Goal: Task Accomplishment & Management: Manage account settings

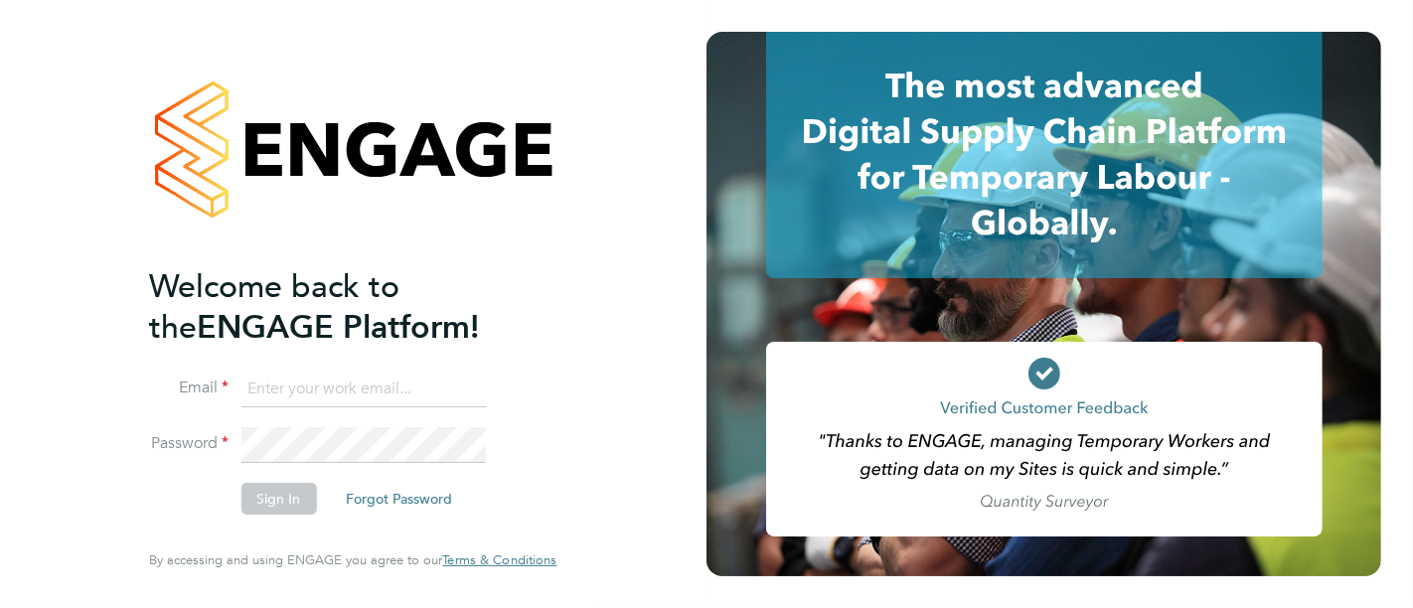
type input "myles.godbold@vistry.co.uk"
click at [298, 510] on button "Sign In" at bounding box center [278, 499] width 76 height 32
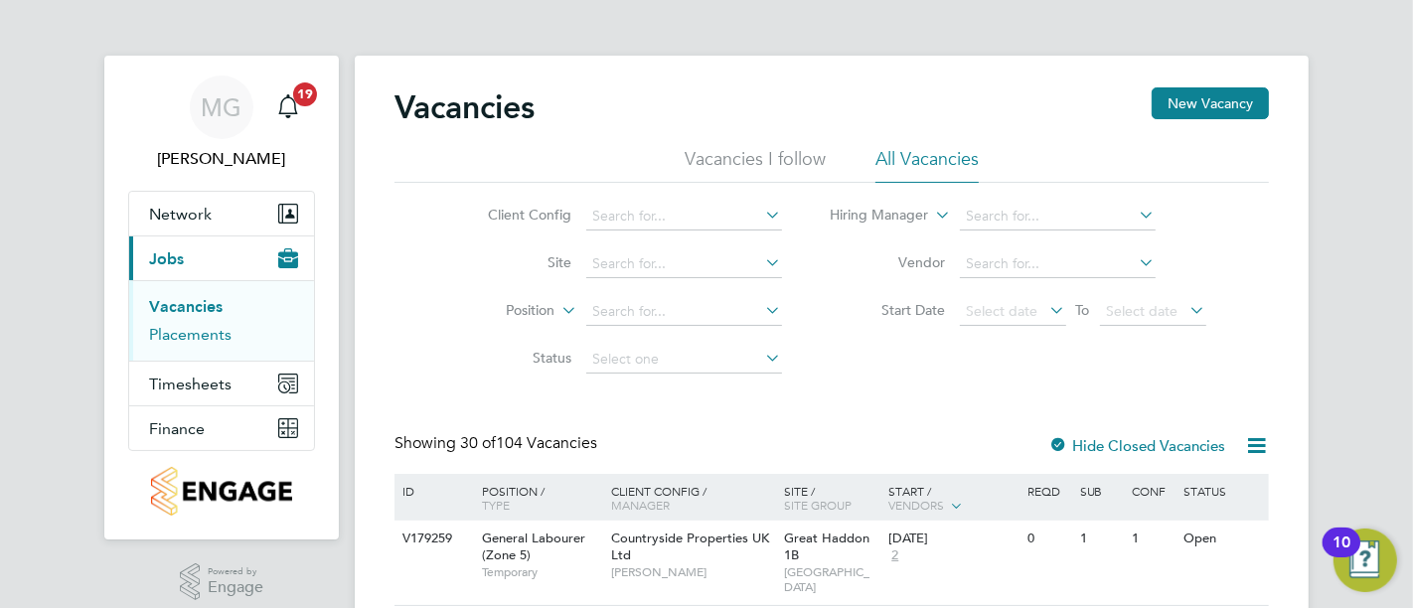
click at [223, 337] on link "Placements" at bounding box center [190, 334] width 82 height 19
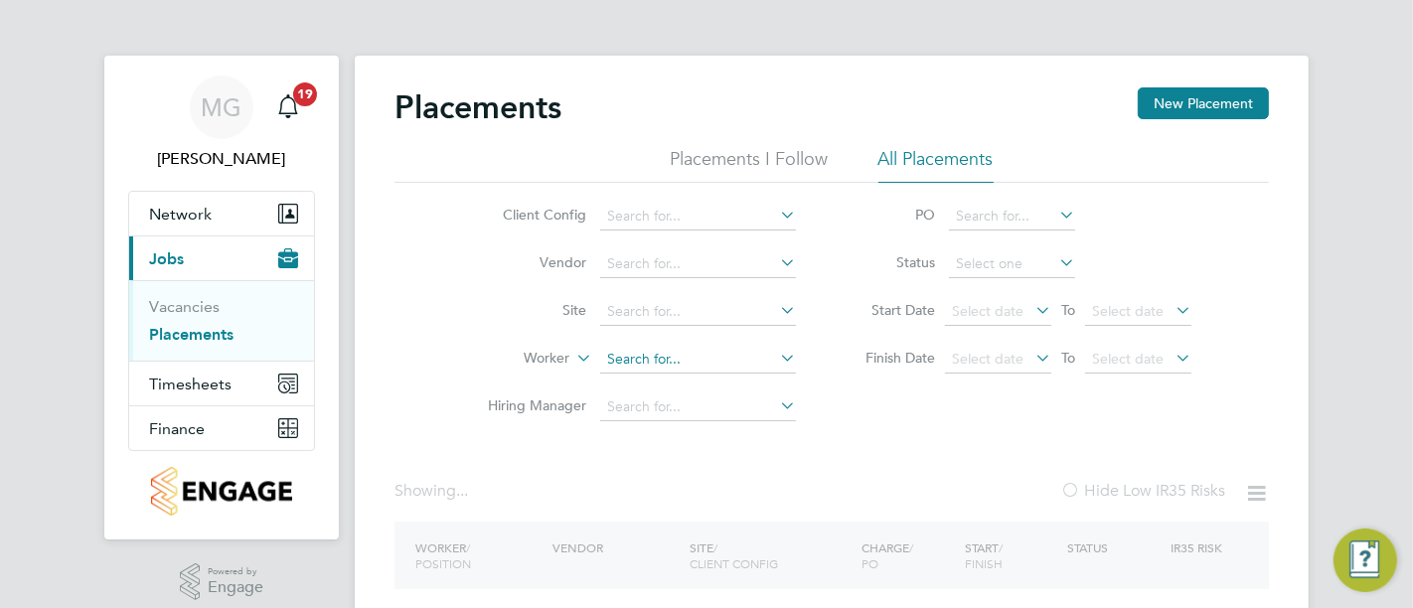
click at [692, 302] on input at bounding box center [698, 312] width 196 height 28
click at [701, 310] on input at bounding box center [698, 312] width 196 height 28
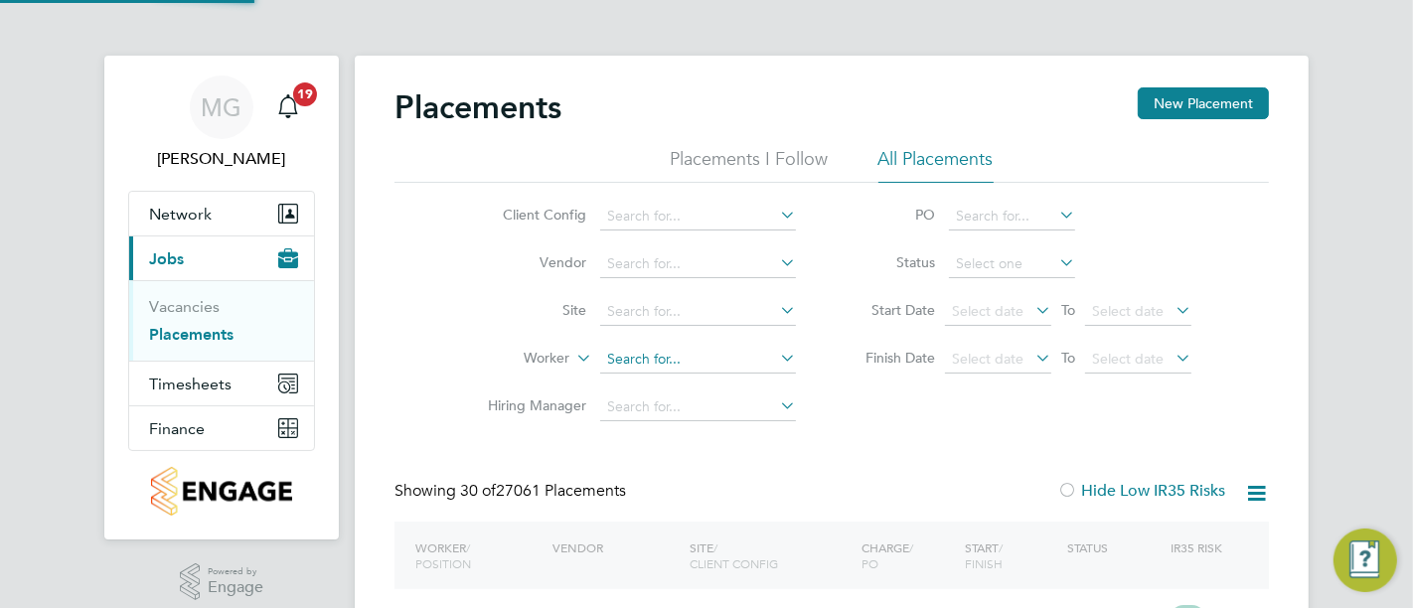
click at [709, 351] on input at bounding box center [698, 360] width 196 height 28
click at [684, 316] on input at bounding box center [698, 312] width 196 height 28
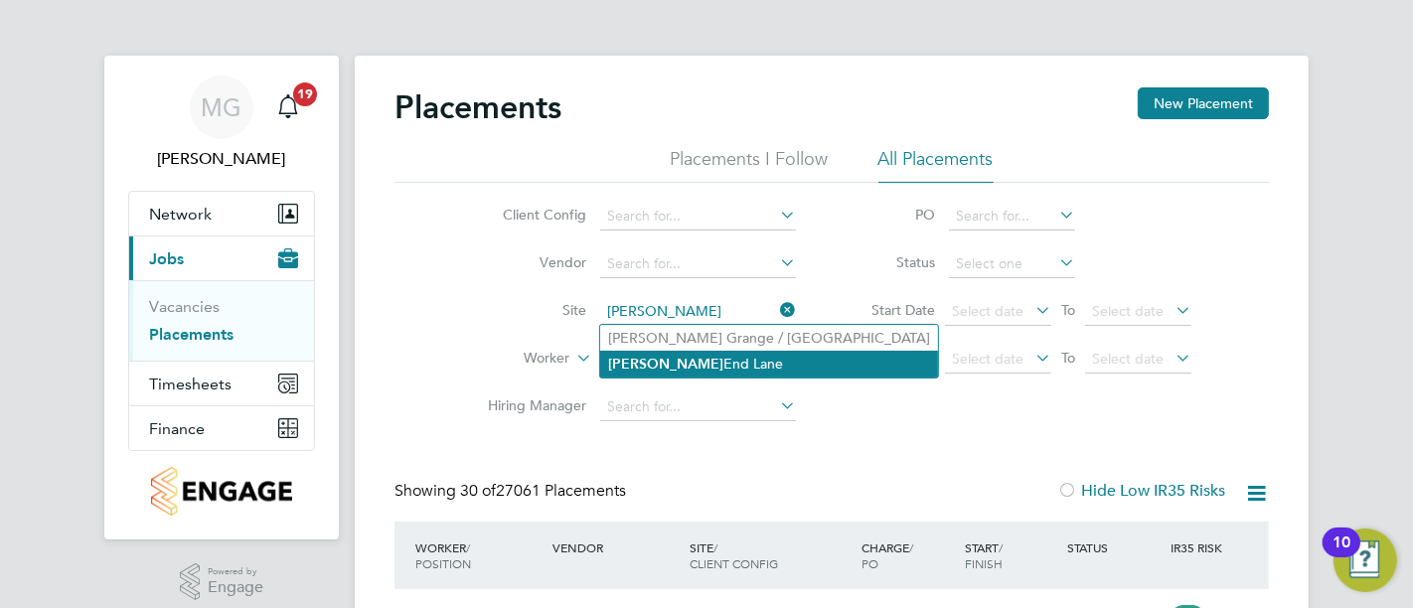
click at [683, 368] on li "Gaw End Lane" at bounding box center [769, 364] width 338 height 27
type input "[PERSON_NAME][GEOGRAPHIC_DATA][PERSON_NAME]"
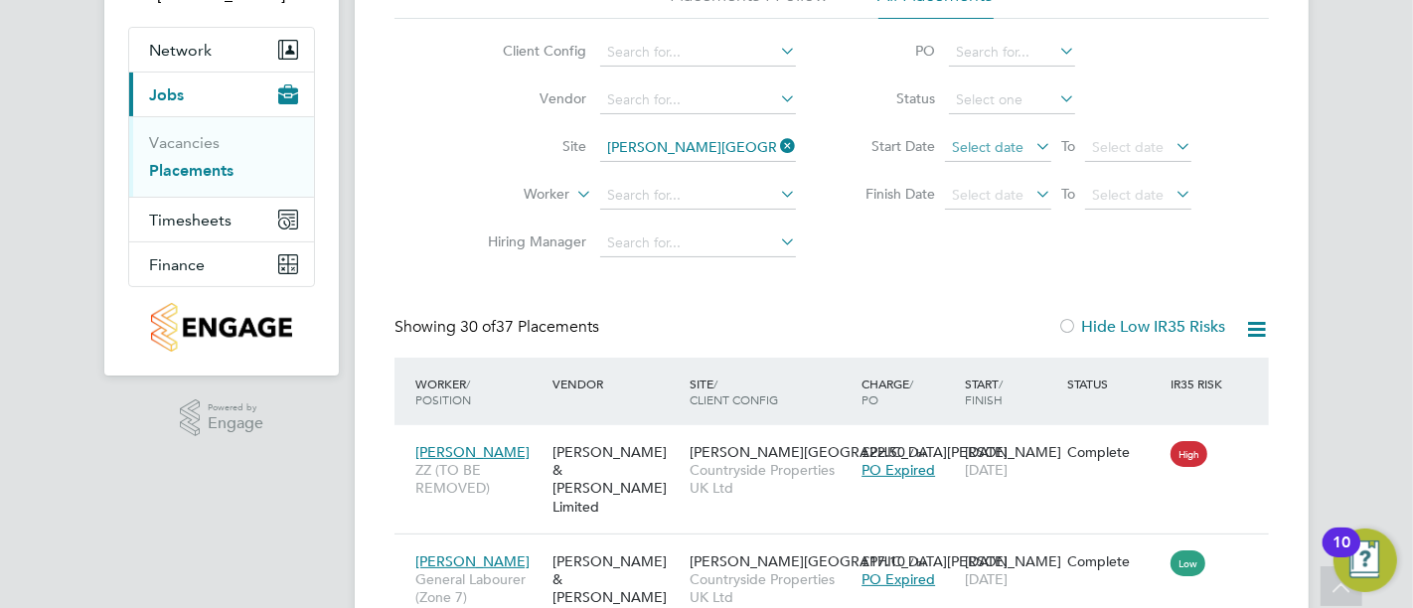
click at [1024, 146] on span "Select date" at bounding box center [998, 148] width 106 height 27
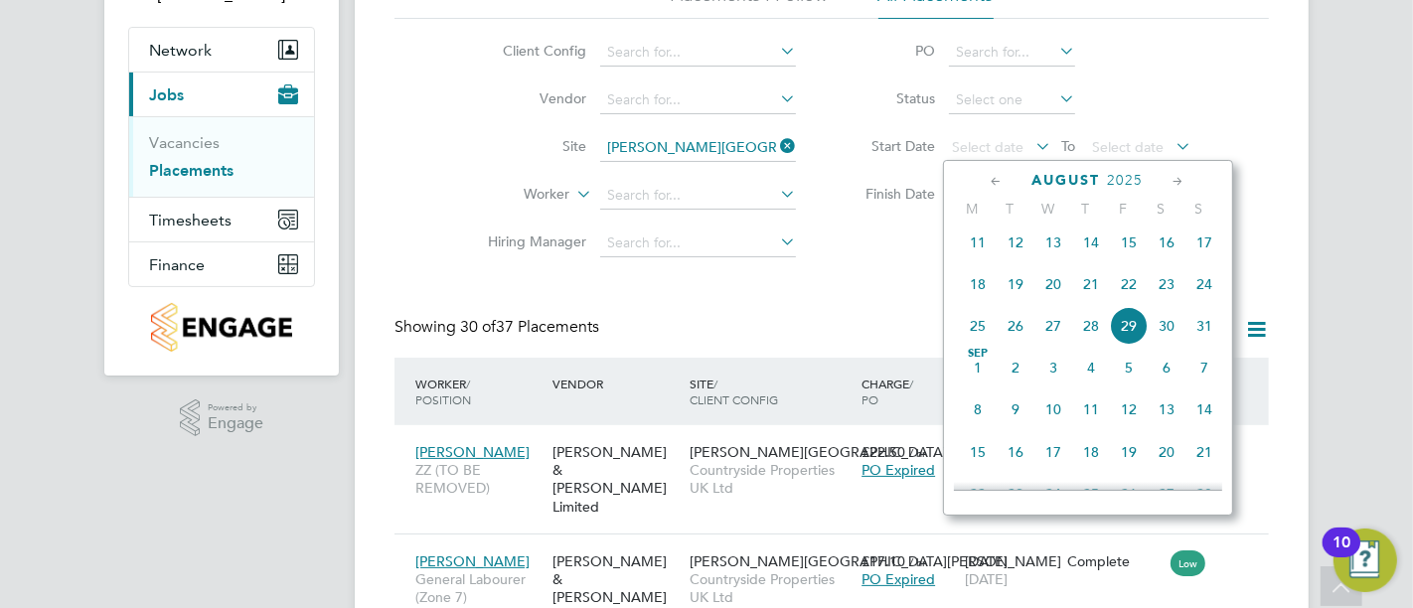
click at [982, 291] on span "18" at bounding box center [978, 284] width 38 height 38
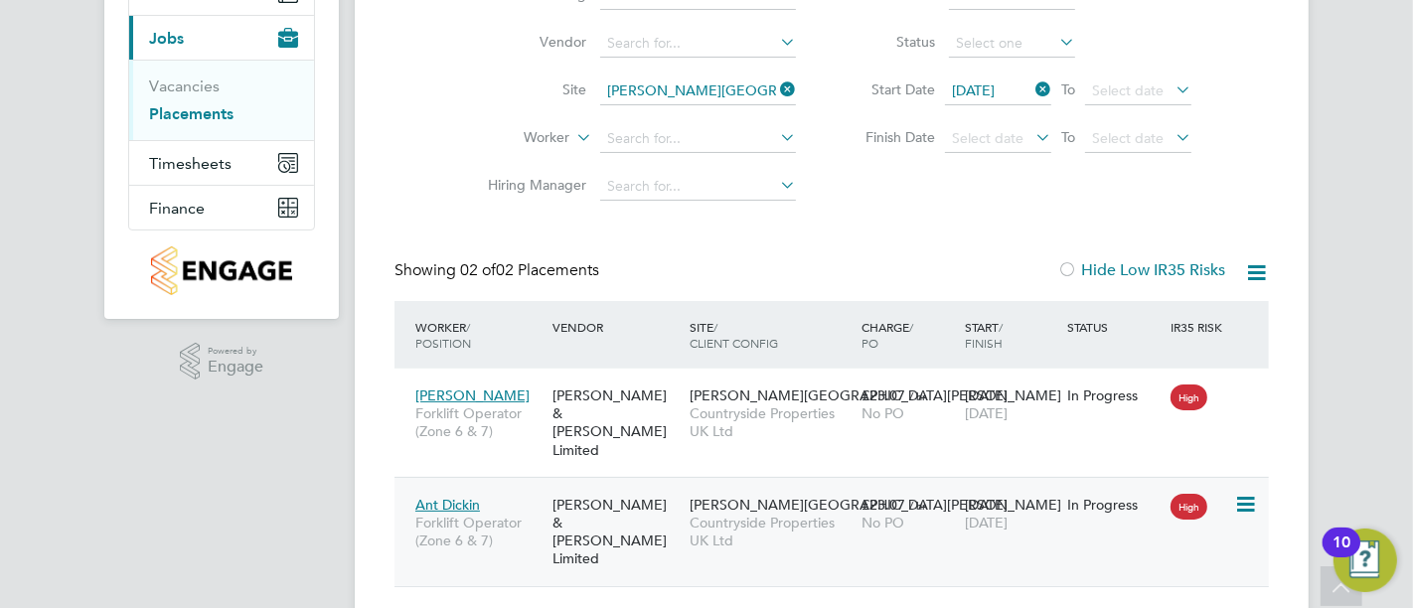
click at [608, 486] on div "[PERSON_NAME] & [PERSON_NAME] Limited" at bounding box center [615, 532] width 137 height 92
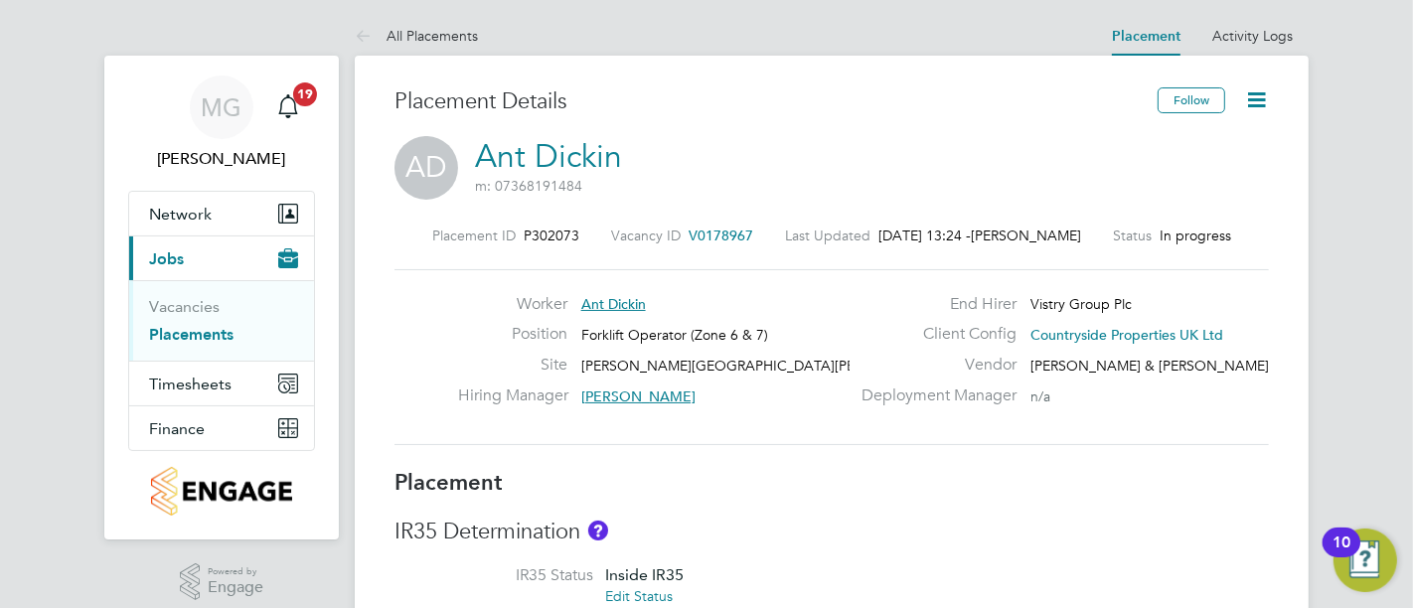
click at [1244, 94] on icon at bounding box center [1256, 99] width 25 height 25
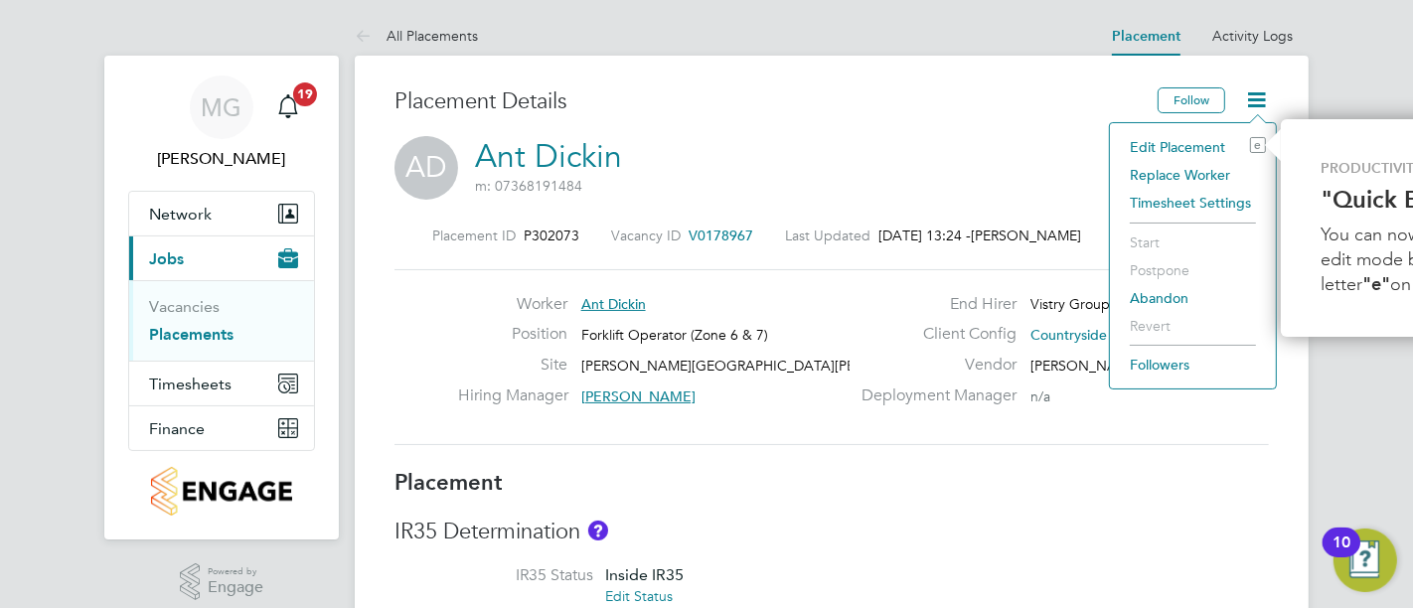
scroll to position [0, 185]
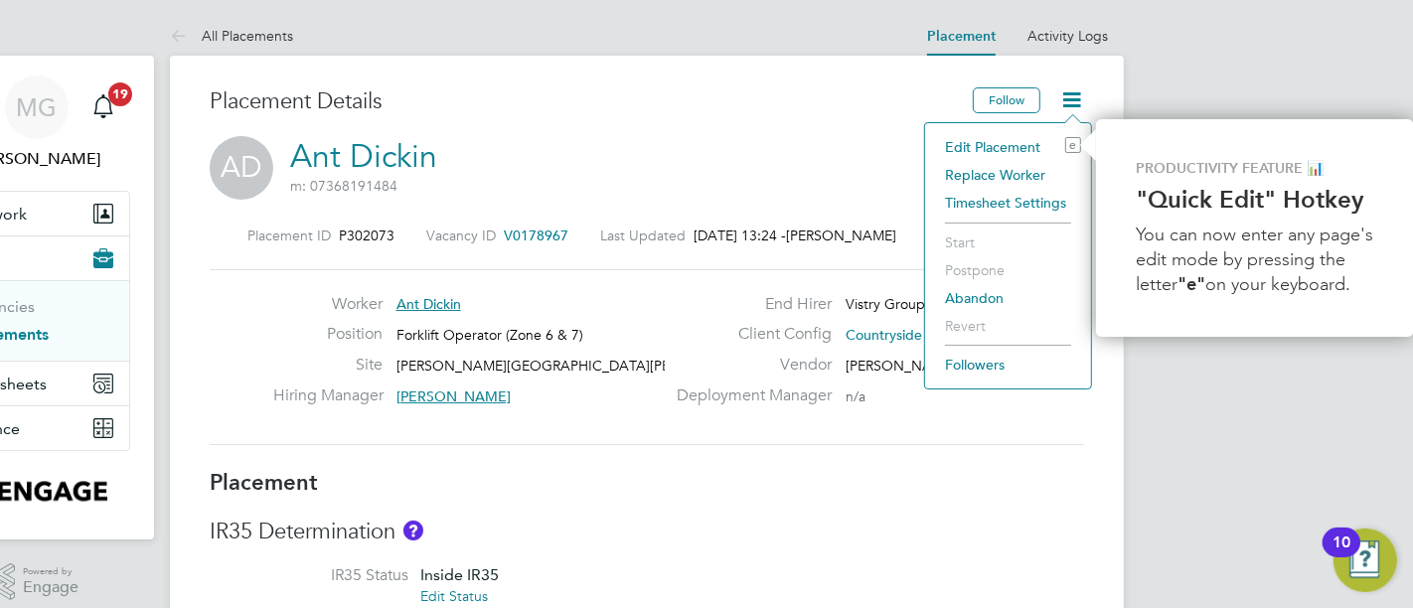
click at [986, 134] on li "Edit Placement e" at bounding box center [1008, 147] width 146 height 28
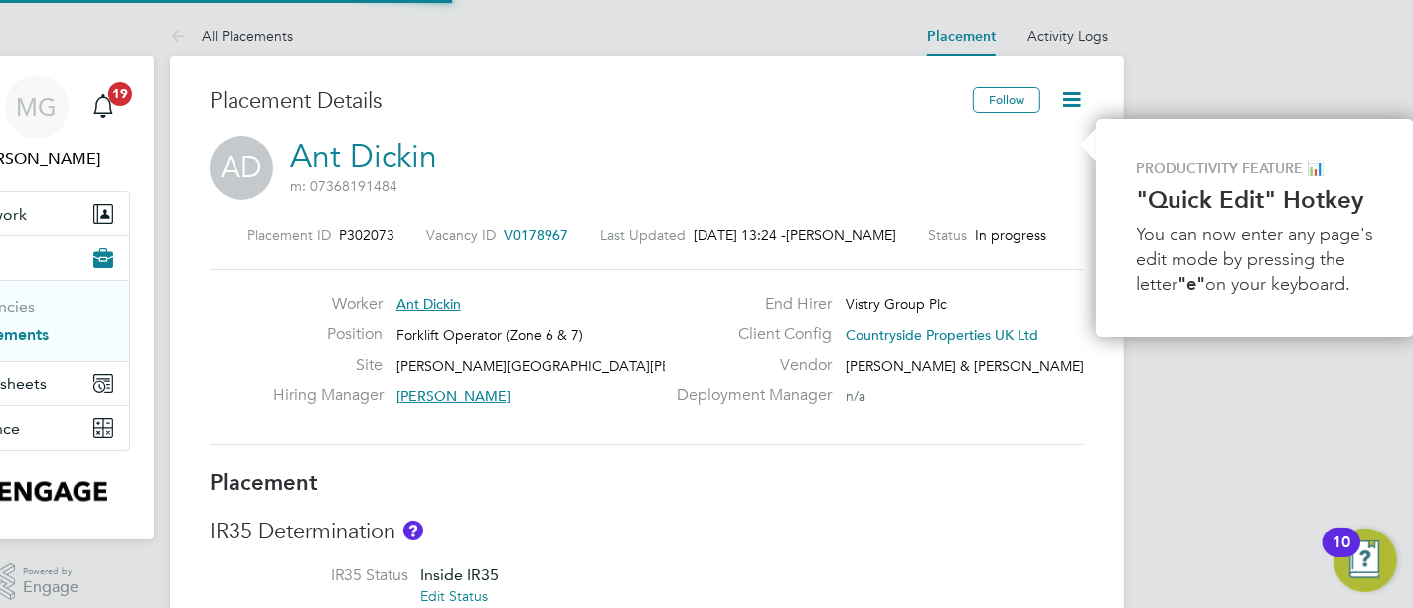
type input "[PERSON_NAME]"
type input "28 Aug 2025"
type input "[DATE]"
type input "08:00"
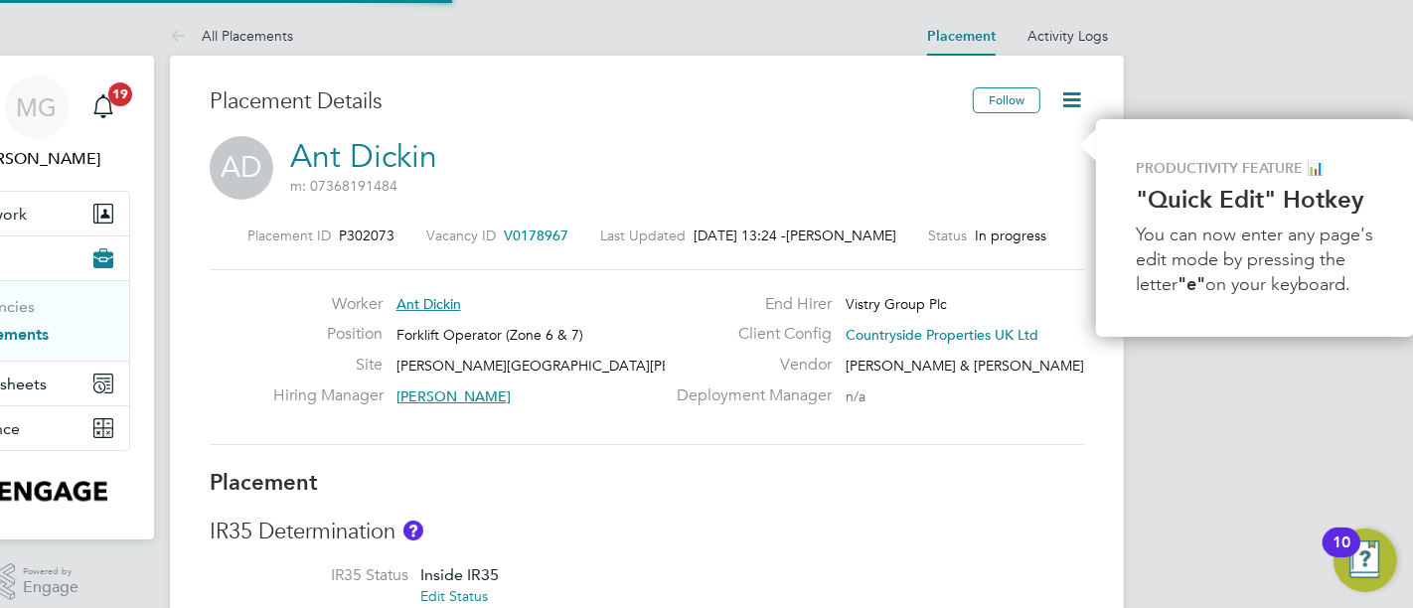
type input "17:00"
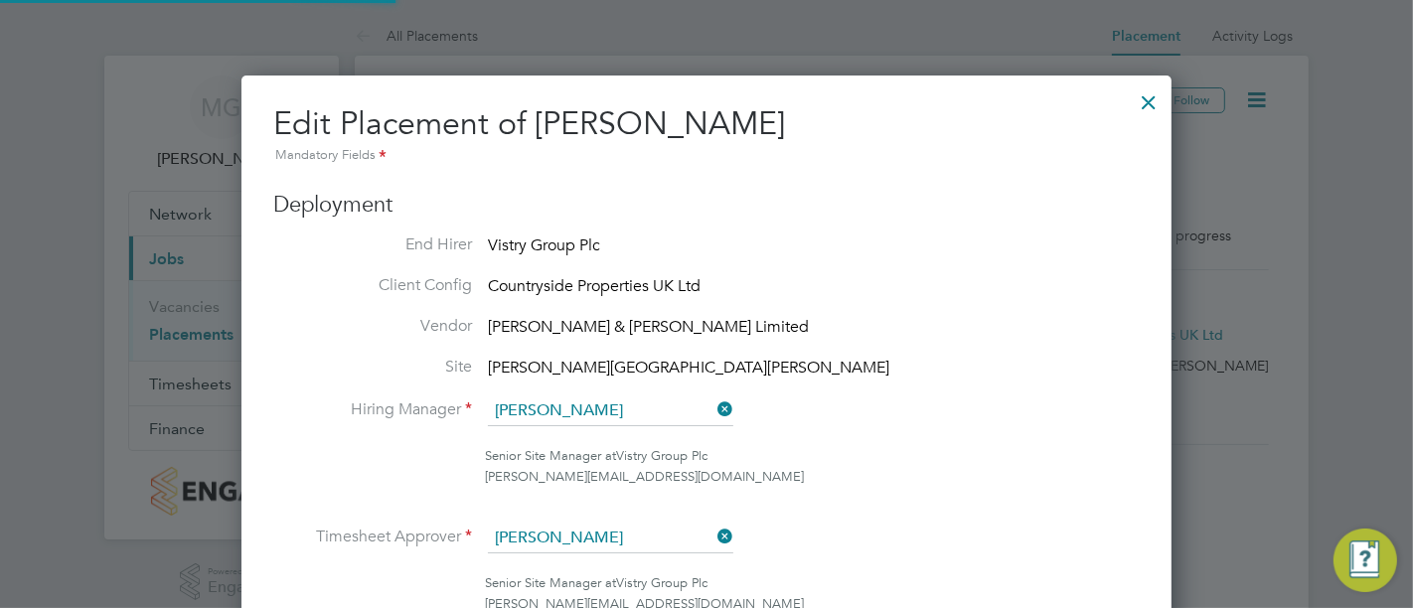
scroll to position [492, 0]
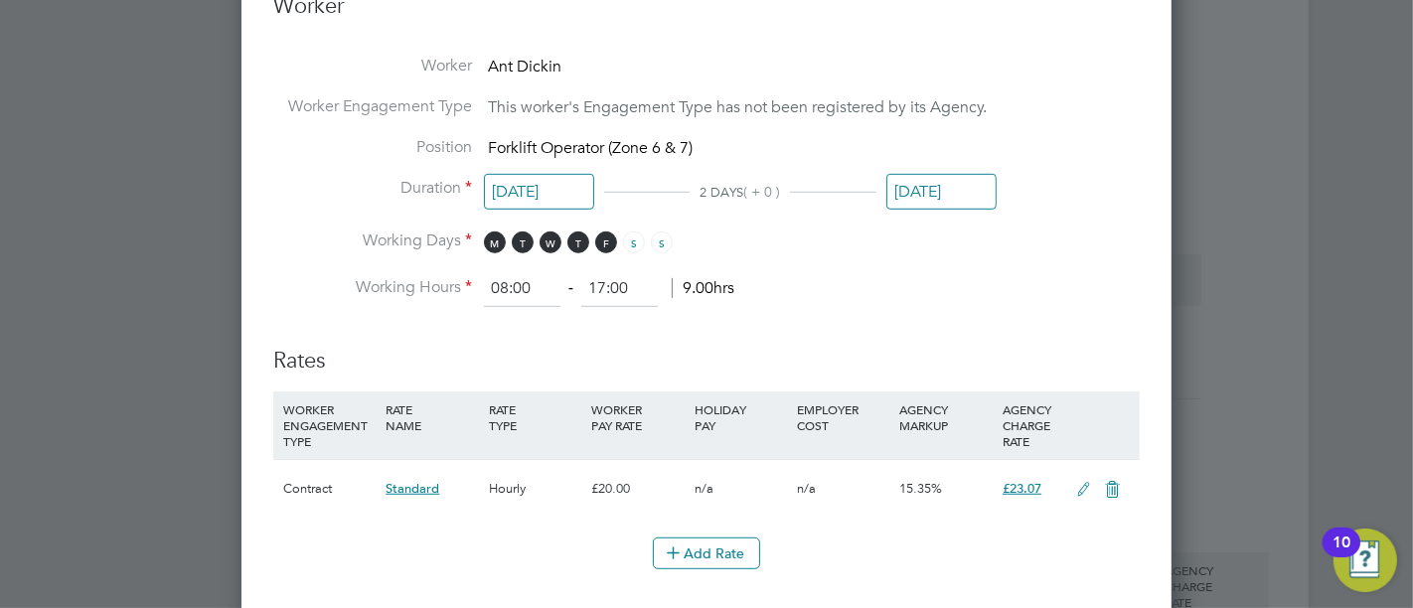
click at [948, 177] on input "[DATE]" at bounding box center [941, 192] width 110 height 37
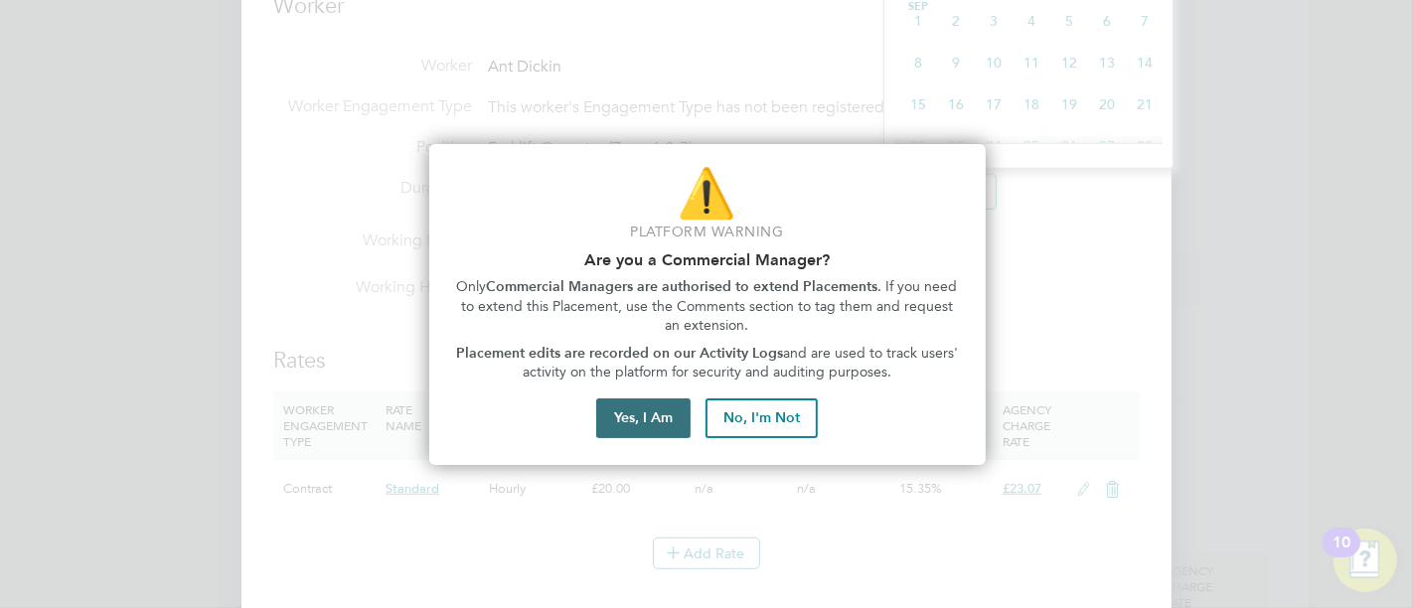
click at [641, 415] on button "Yes, I Am" at bounding box center [643, 418] width 94 height 40
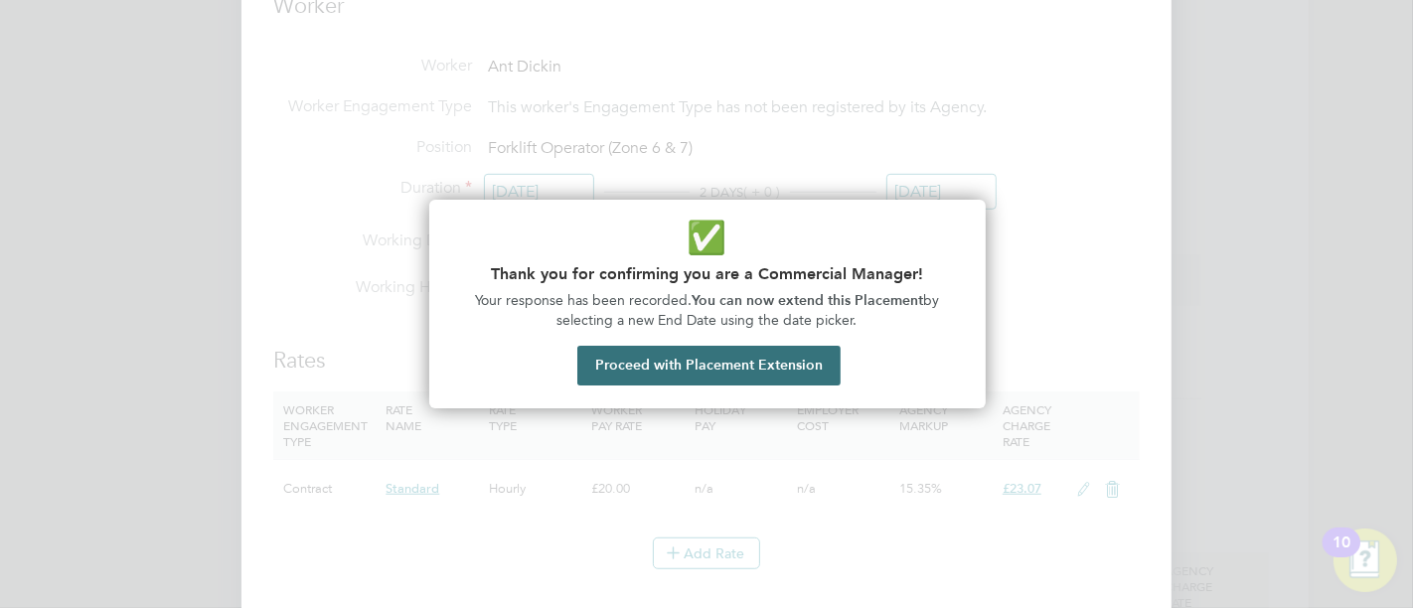
click at [751, 363] on button "Proceed with Placement Extension" at bounding box center [708, 366] width 263 height 40
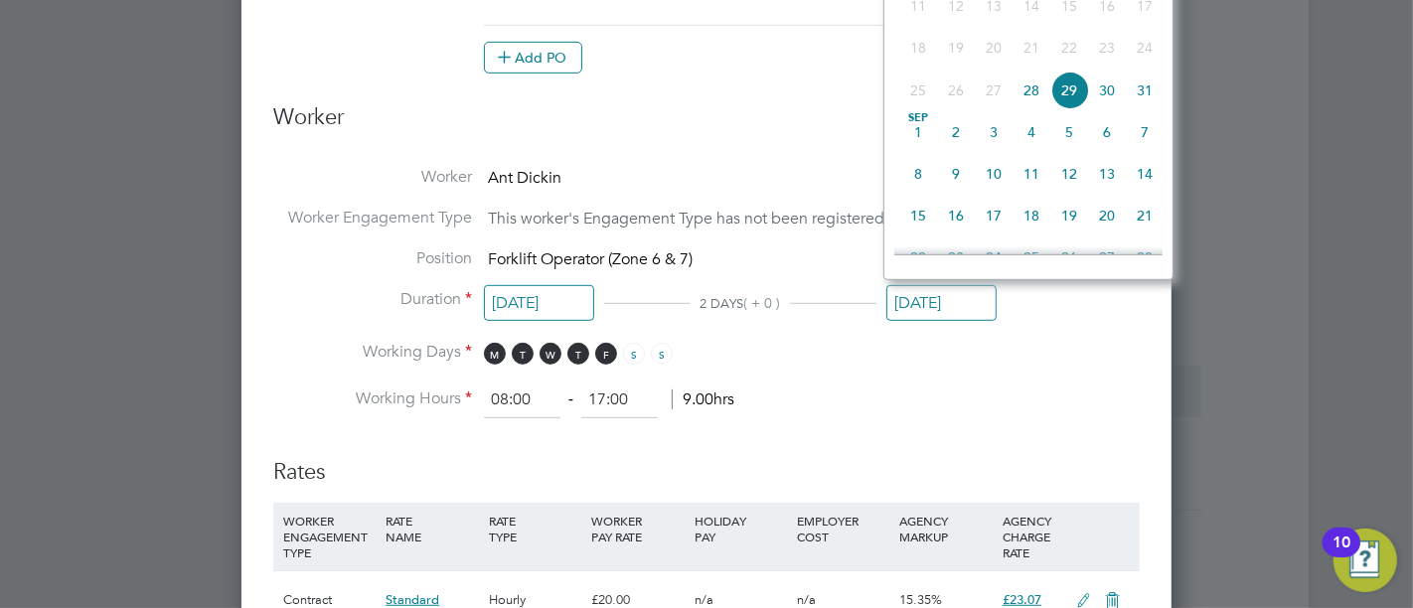
click at [1070, 140] on span "5" at bounding box center [1069, 132] width 38 height 38
type input "[DATE]"
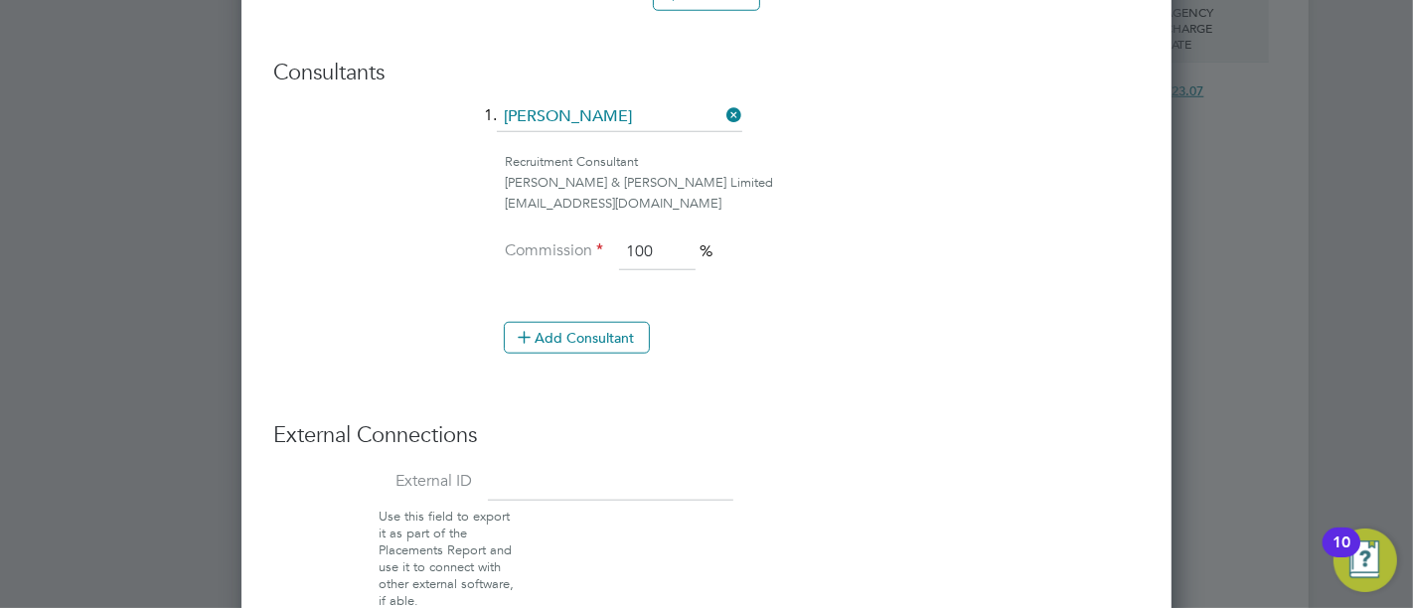
drag, startPoint x: 653, startPoint y: 250, endPoint x: 624, endPoint y: 243, distance: 29.6
click at [624, 243] on input "100" at bounding box center [657, 252] width 77 height 36
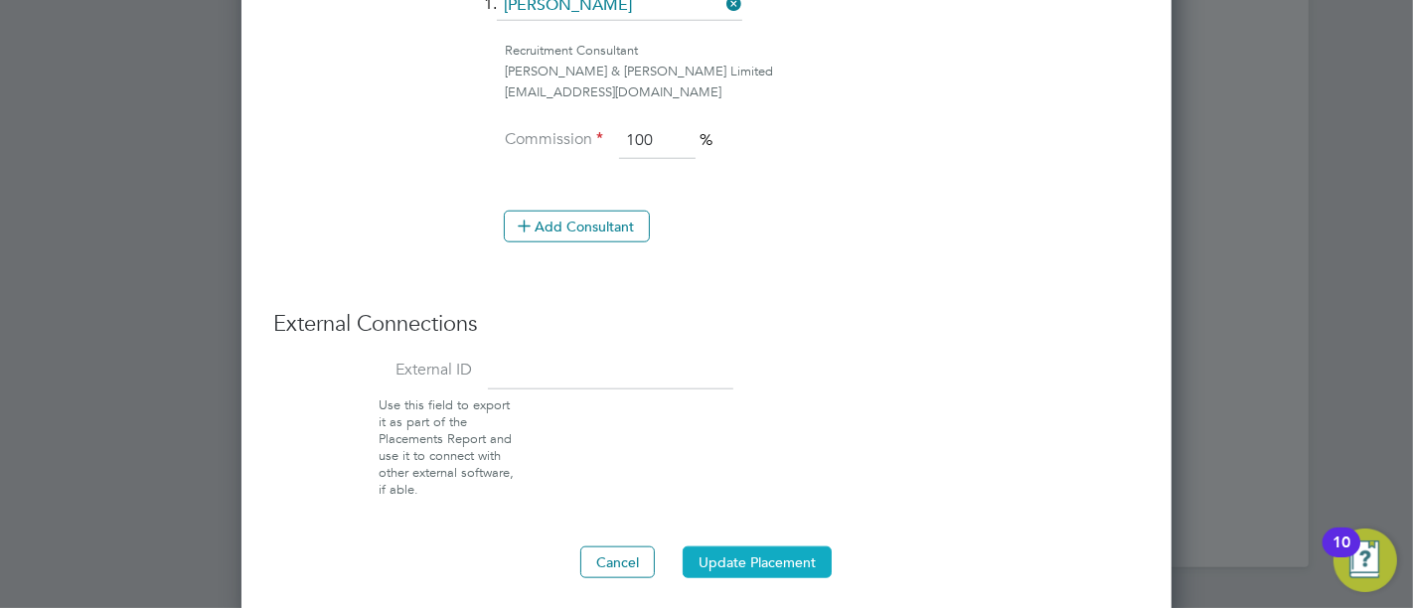
click at [777, 551] on button "Update Placement" at bounding box center [757, 562] width 149 height 32
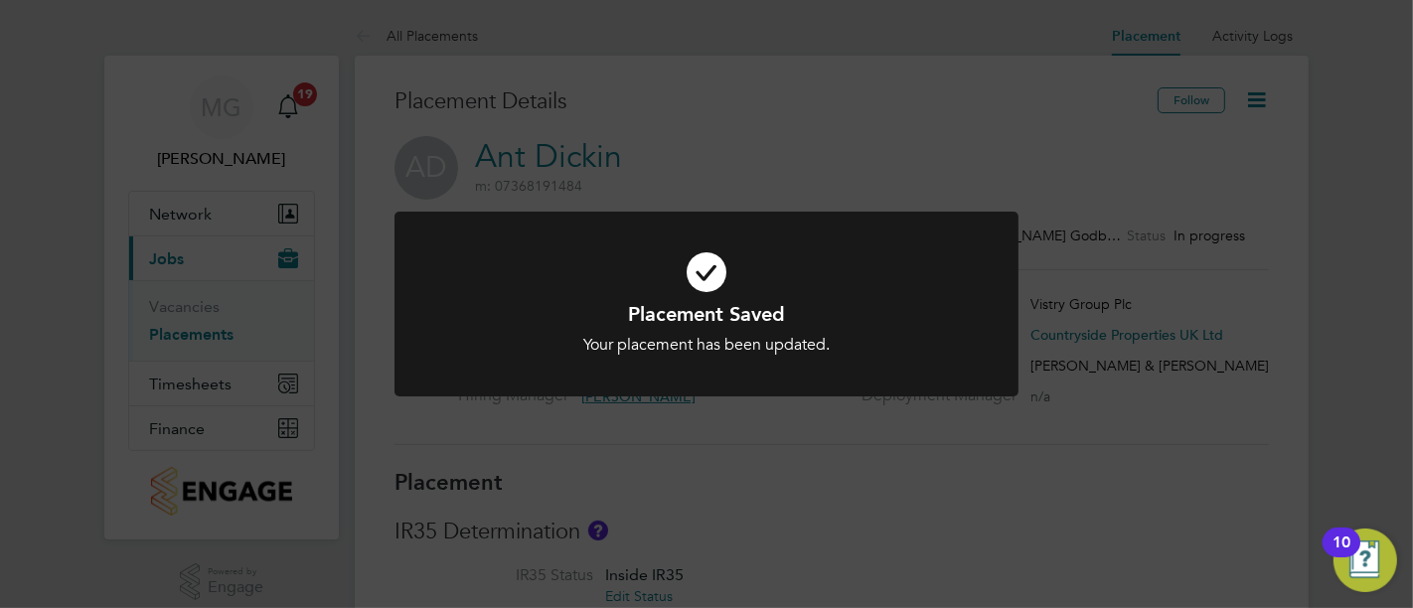
click at [208, 336] on div "Placement Saved Your placement has been updated. Cancel Okay" at bounding box center [706, 304] width 1413 height 608
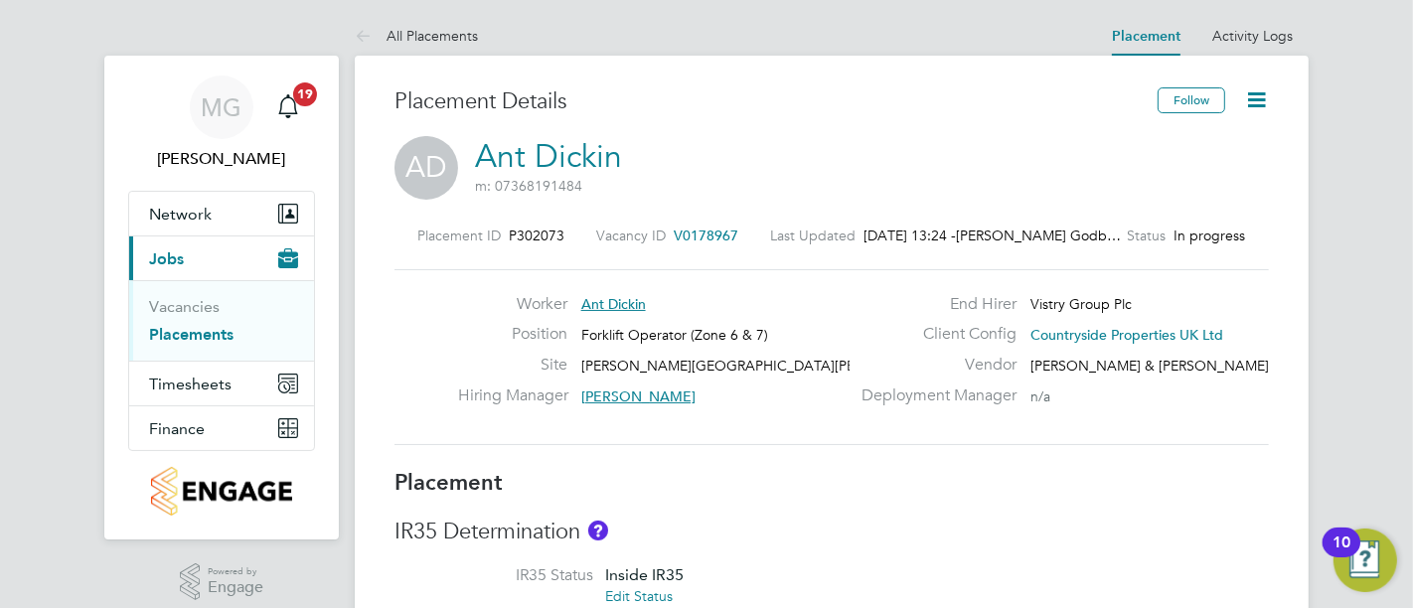
click at [208, 336] on link "Placements" at bounding box center [191, 334] width 84 height 19
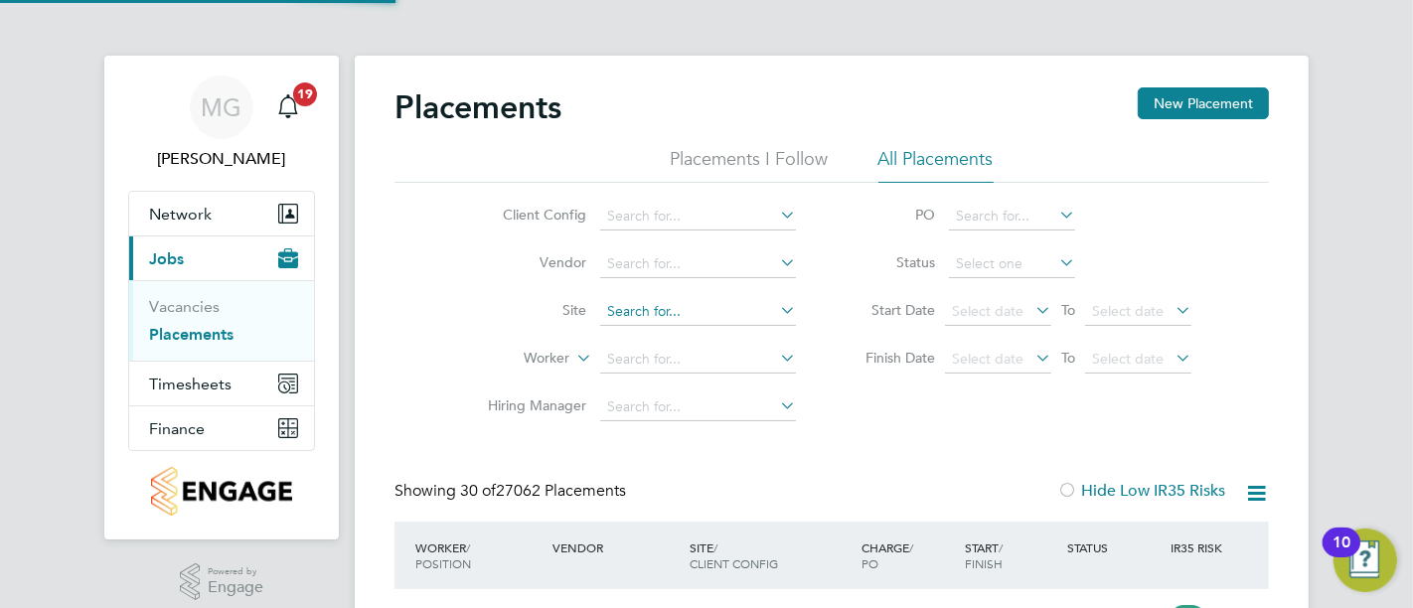
click at [716, 298] on input at bounding box center [698, 312] width 196 height 28
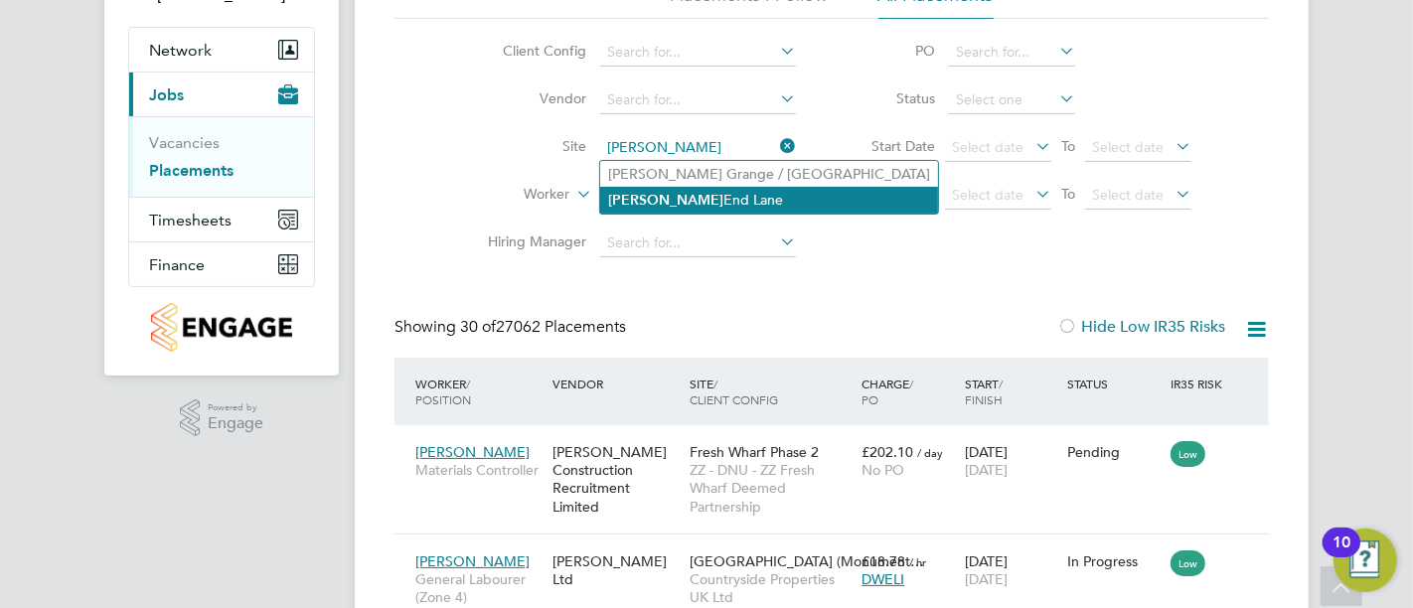
click at [693, 196] on li "Gaw End Lane" at bounding box center [769, 200] width 338 height 27
type input "[PERSON_NAME][GEOGRAPHIC_DATA][PERSON_NAME]"
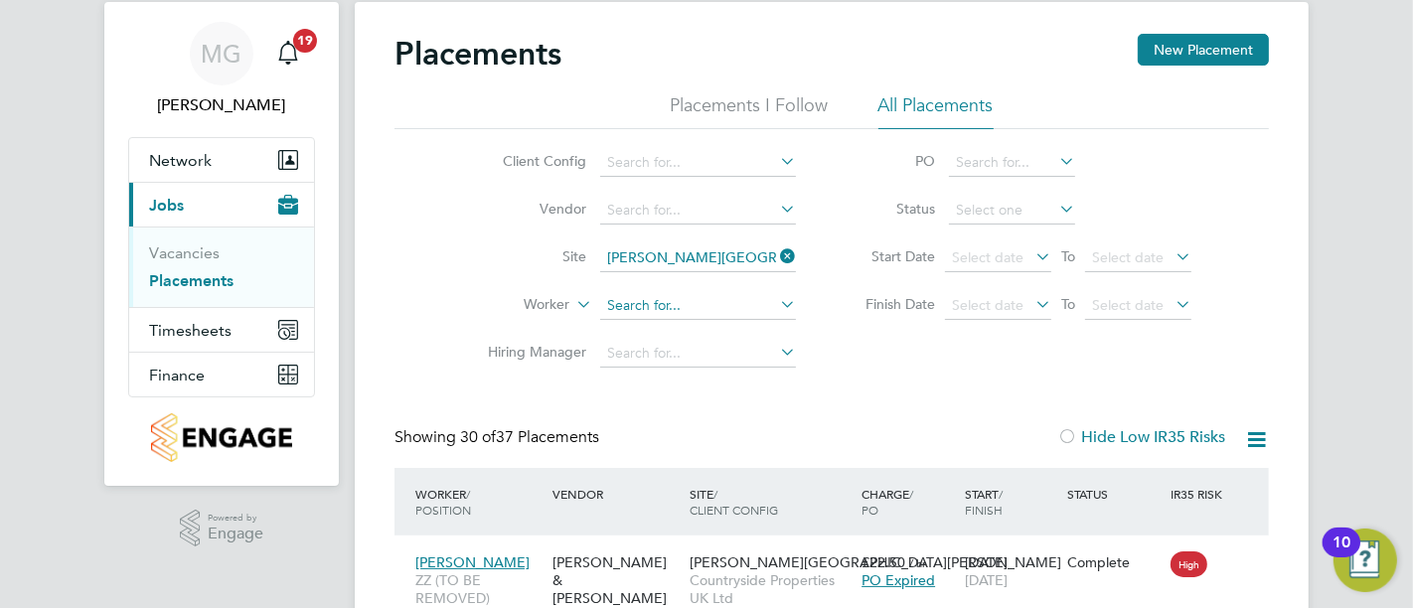
click at [716, 308] on input at bounding box center [698, 306] width 196 height 28
type input "o"
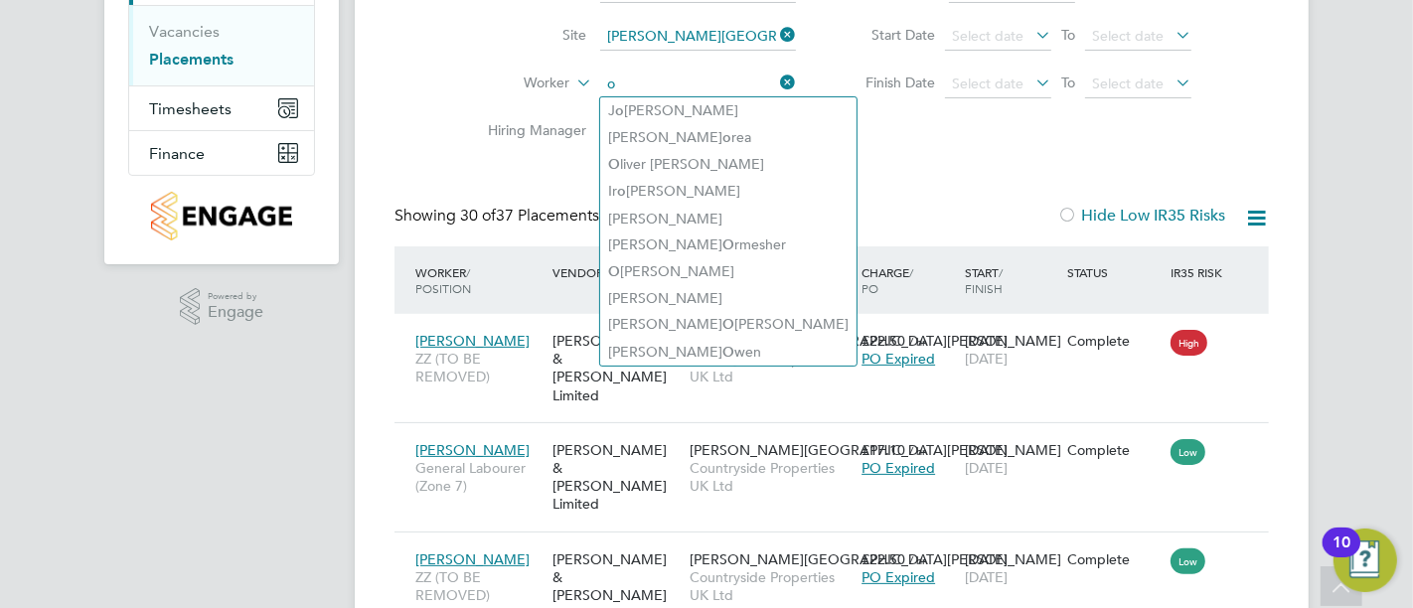
drag, startPoint x: 638, startPoint y: 85, endPoint x: 602, endPoint y: 83, distance: 35.8
click at [602, 83] on input "o" at bounding box center [698, 85] width 196 height 28
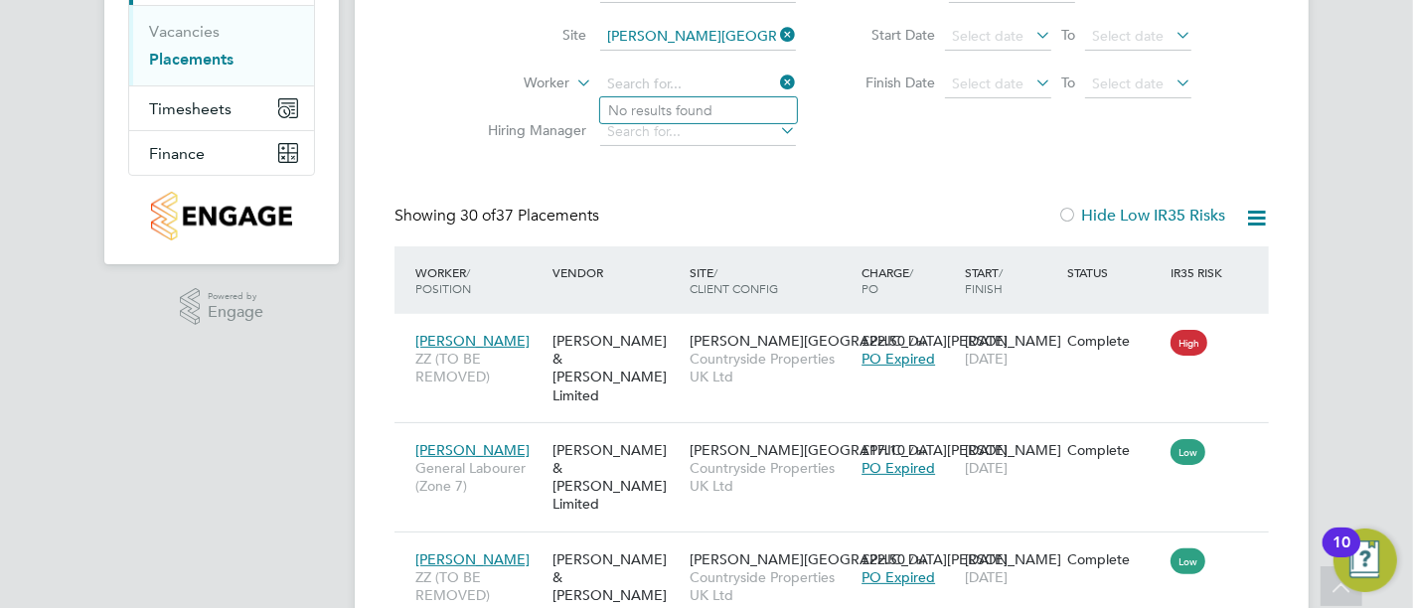
type input "u"
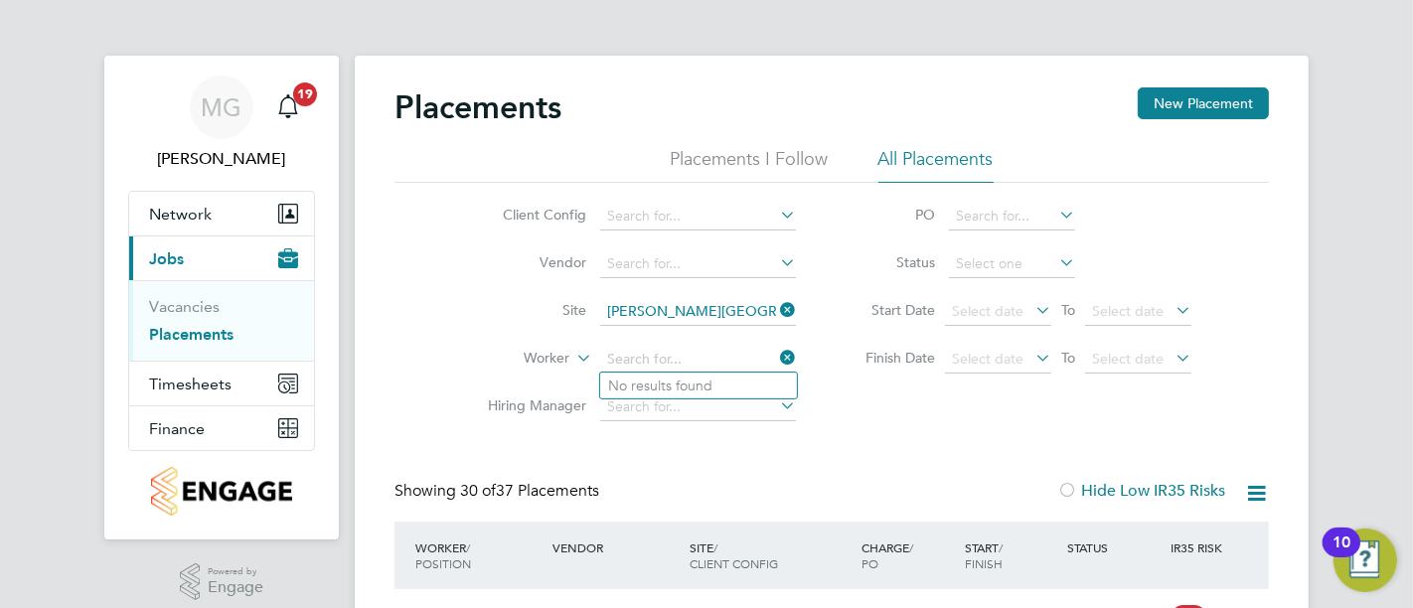
click at [826, 481] on div "Showing 30 of 37 Placements Hide Low IR35 Risks" at bounding box center [831, 501] width 874 height 41
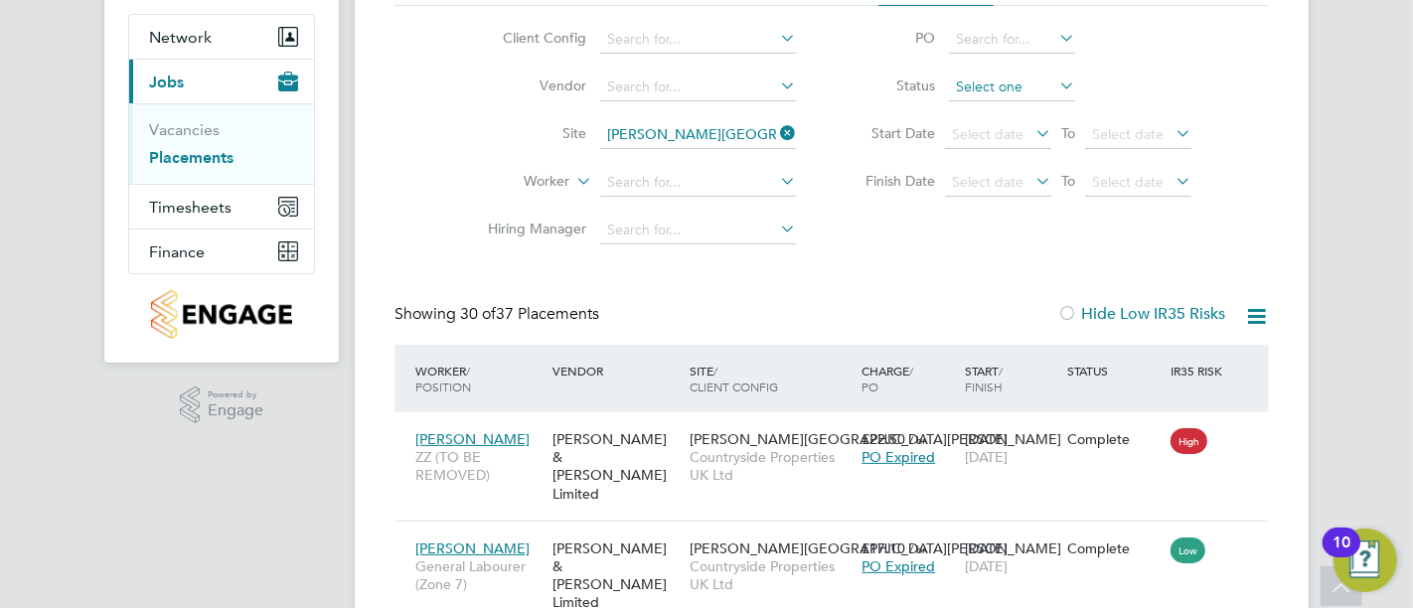
scroll to position [110, 0]
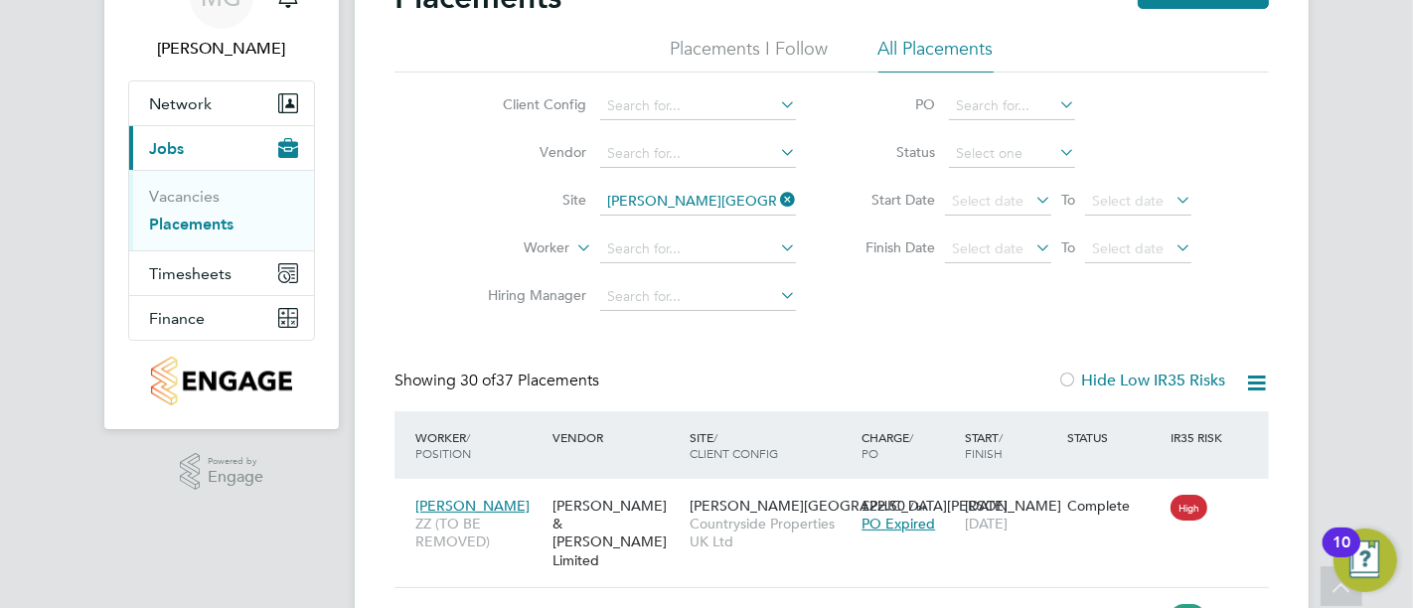
click at [1031, 209] on icon at bounding box center [1031, 200] width 0 height 28
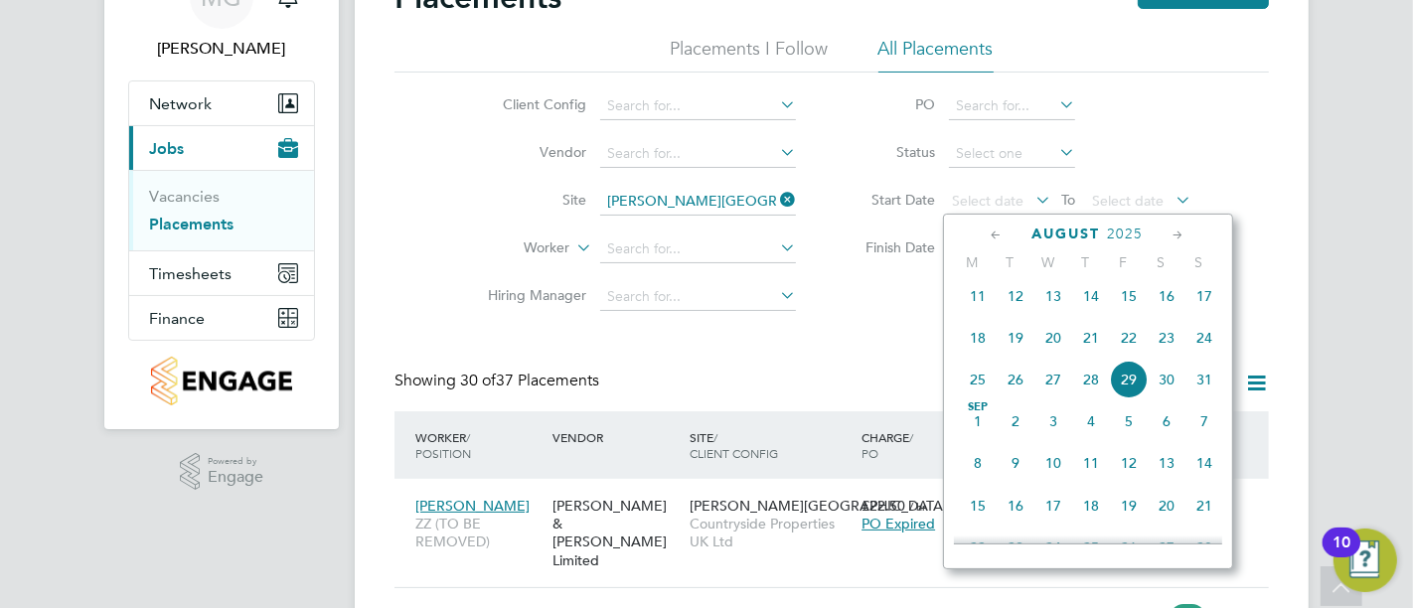
click at [999, 227] on icon at bounding box center [997, 236] width 19 height 22
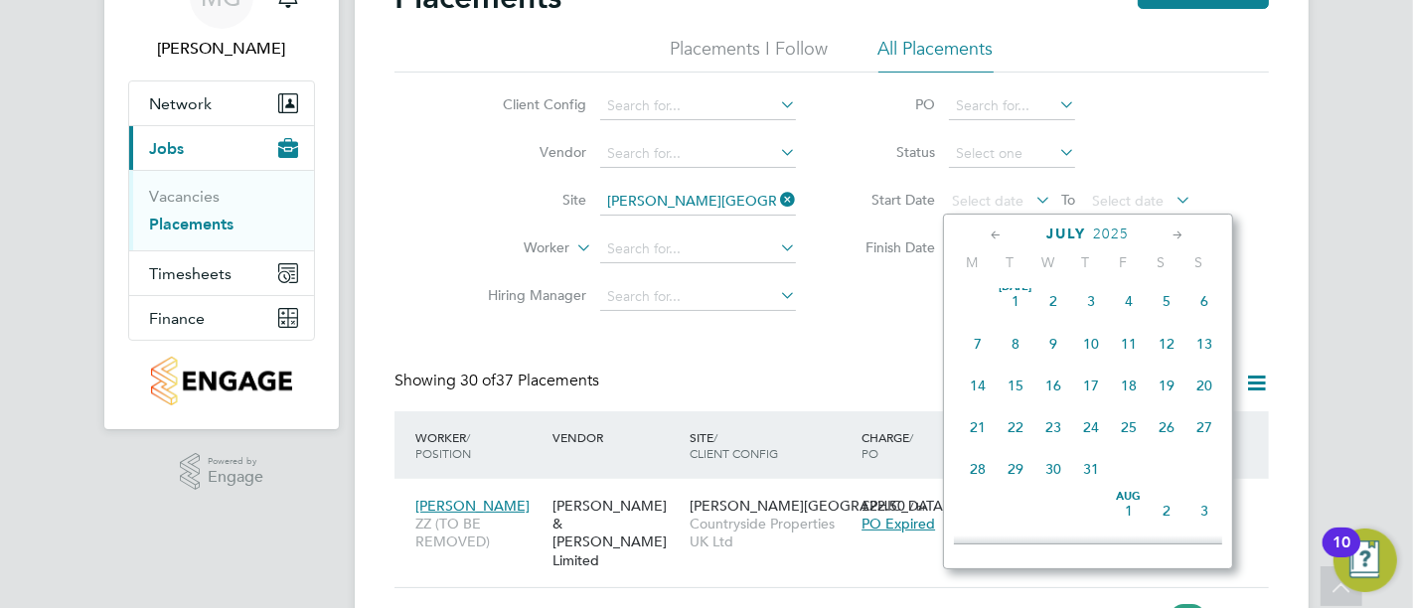
click at [999, 227] on icon at bounding box center [997, 236] width 19 height 22
click at [1000, 229] on icon at bounding box center [997, 236] width 19 height 22
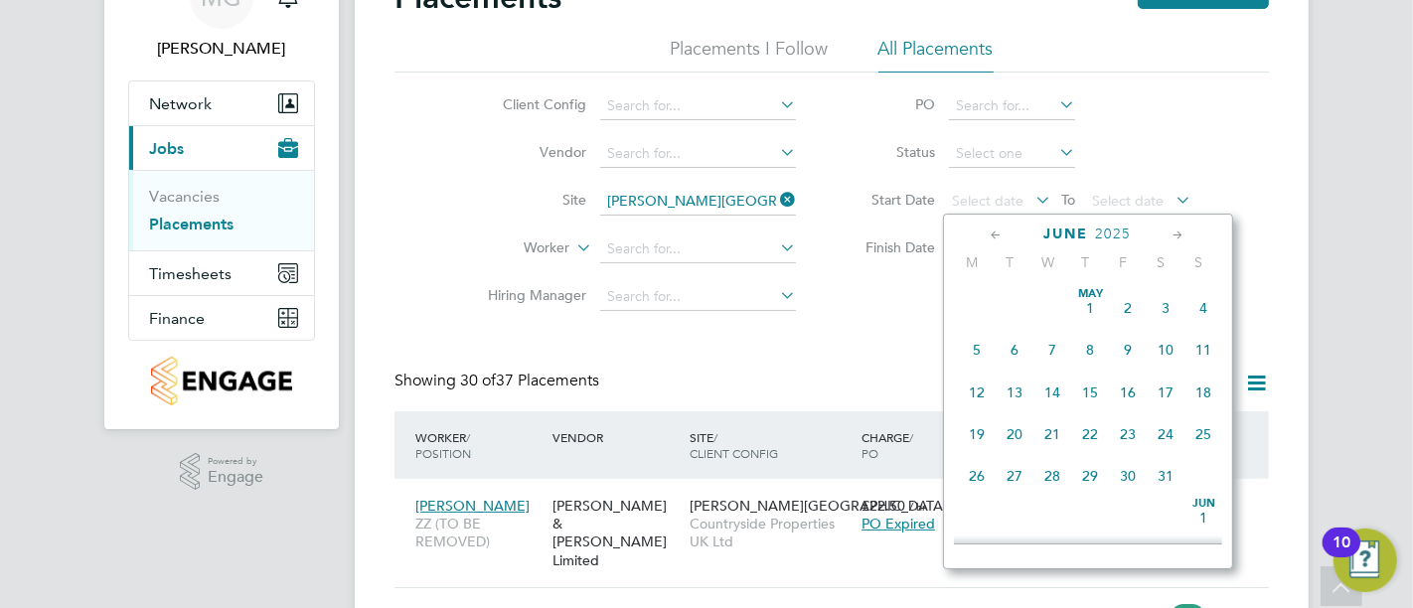
click at [1003, 231] on icon at bounding box center [997, 236] width 19 height 22
click at [983, 352] on span "3" at bounding box center [978, 350] width 38 height 38
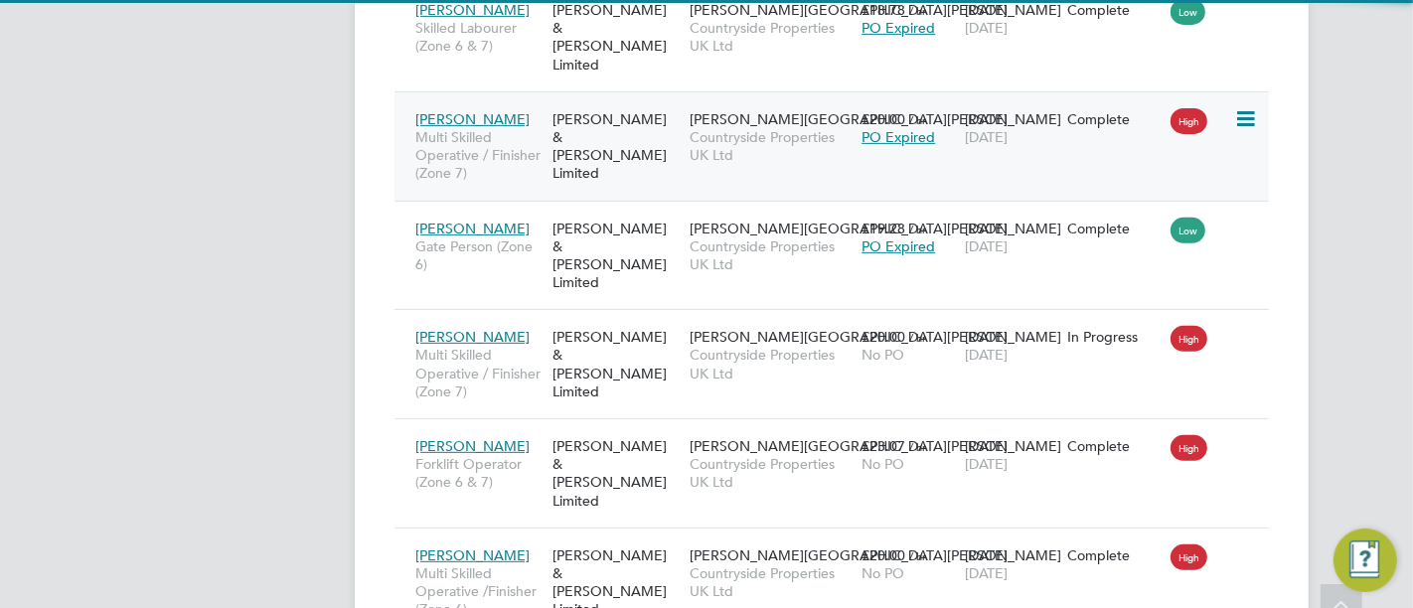
scroll to position [10, 9]
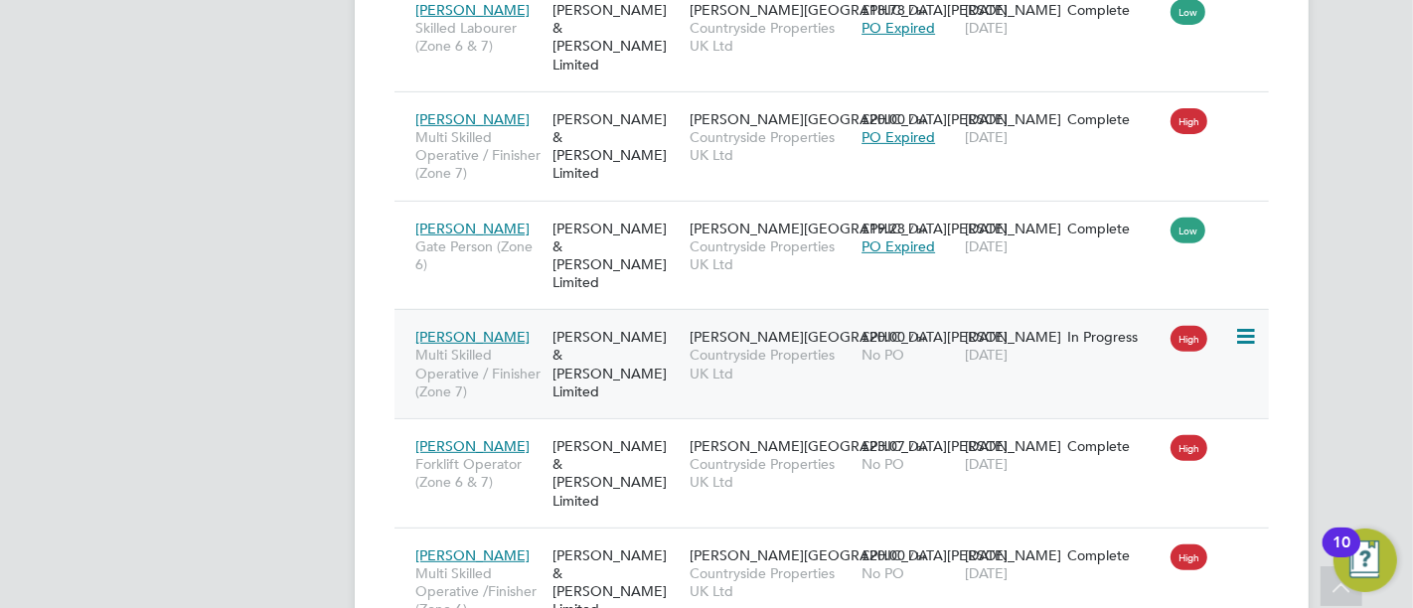
click at [562, 318] on div "[PERSON_NAME] & [PERSON_NAME] Limited" at bounding box center [615, 364] width 137 height 92
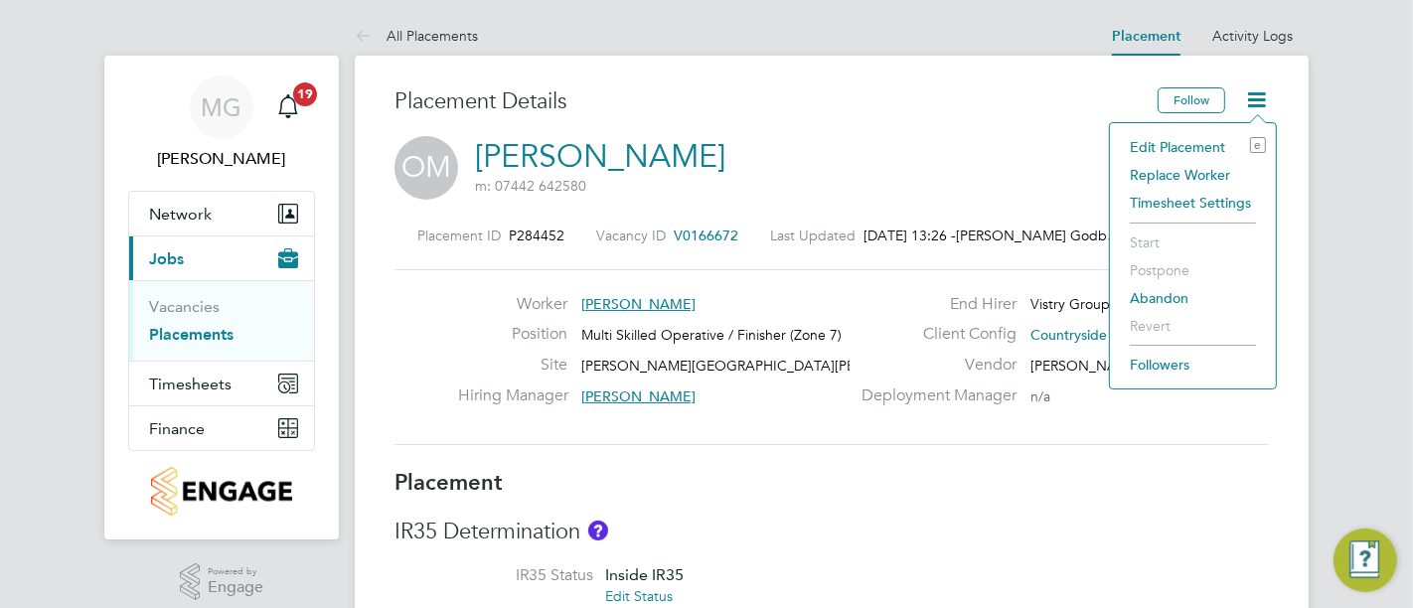
click at [1178, 135] on li "Edit Placement e" at bounding box center [1193, 147] width 146 height 28
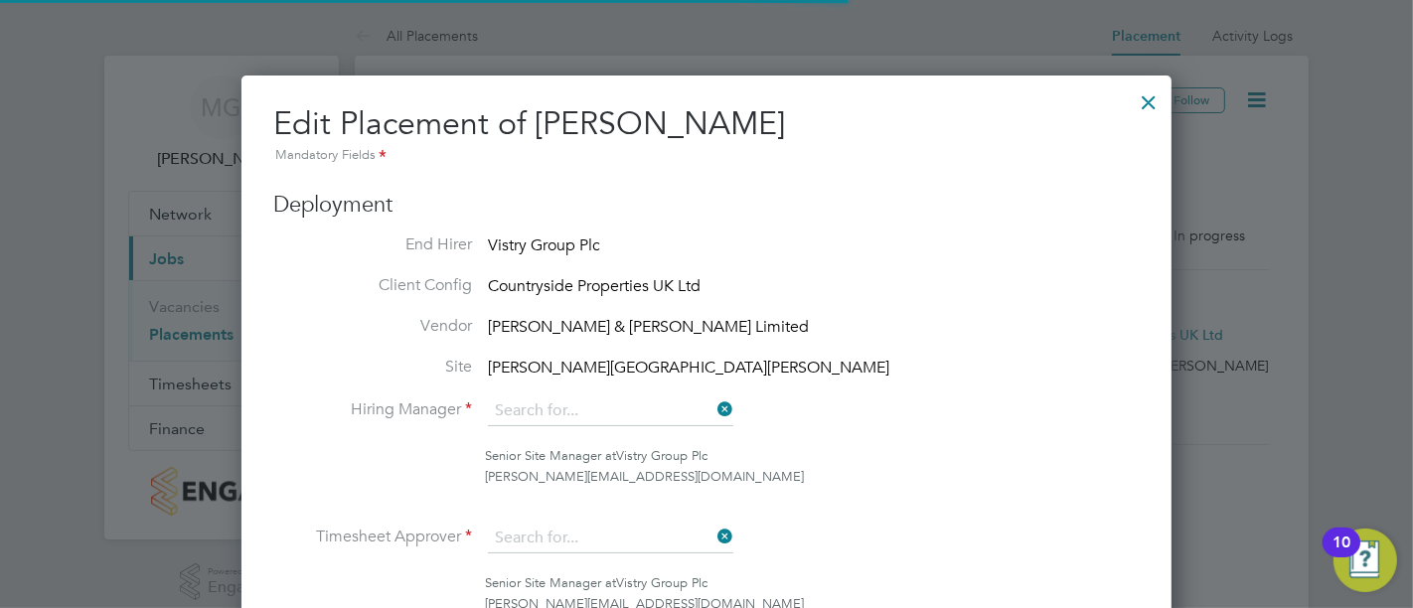
type input "[PERSON_NAME]"
type input "[DATE]"
type input "08:00"
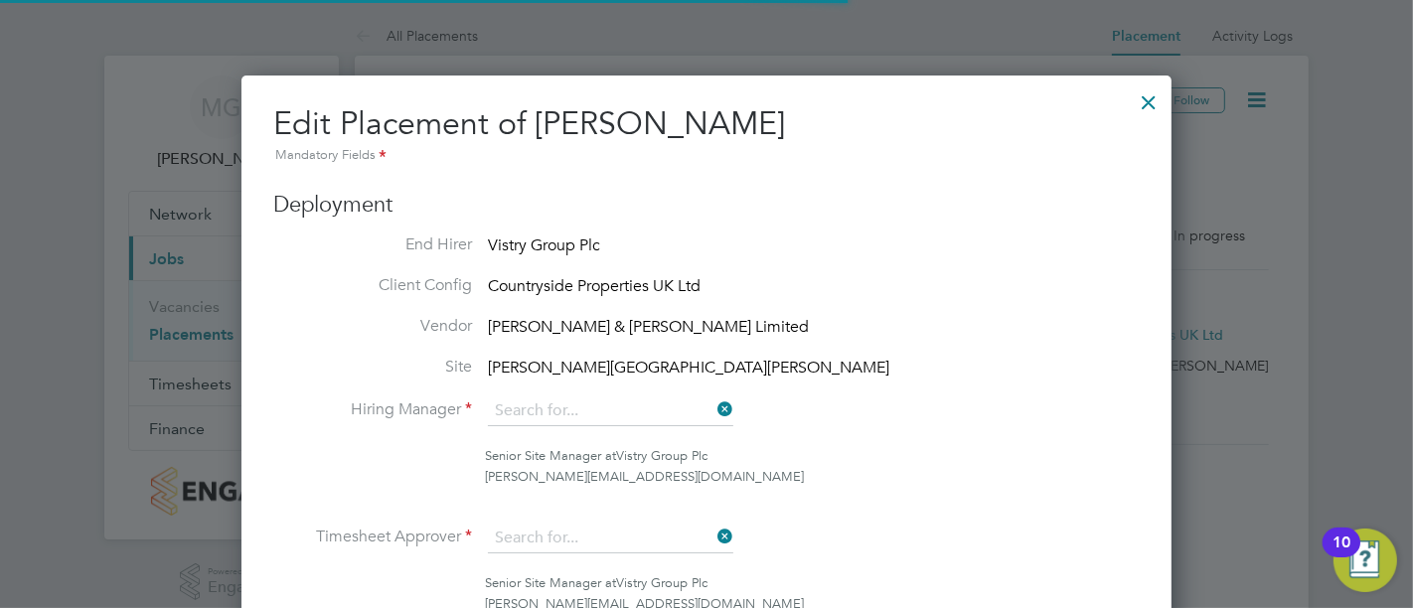
type input "17:00"
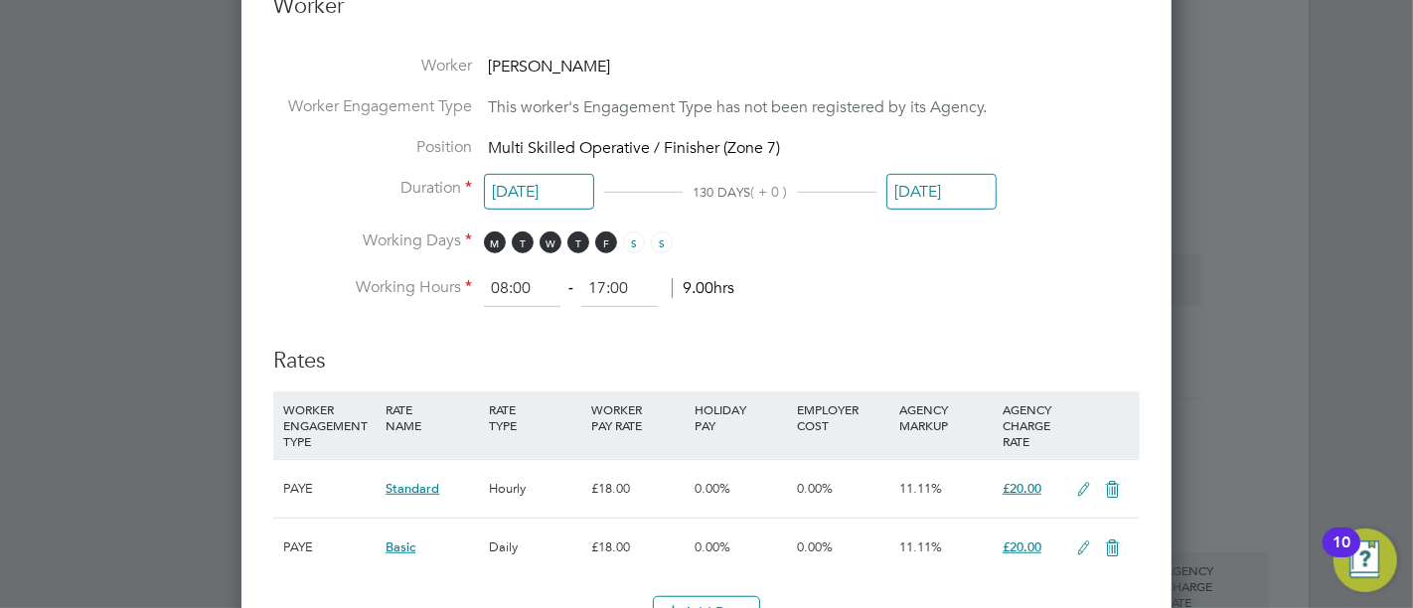
click at [931, 186] on input "[DATE]" at bounding box center [941, 192] width 110 height 37
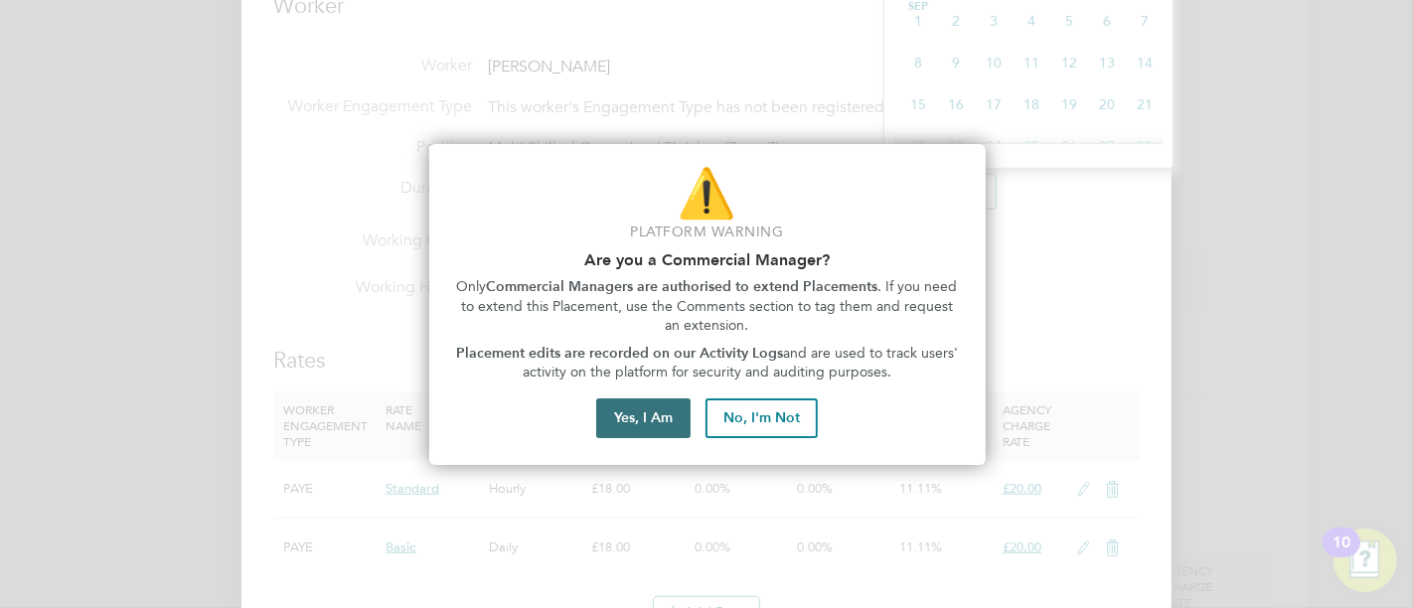
click at [687, 405] on button "Yes, I Am" at bounding box center [643, 418] width 94 height 40
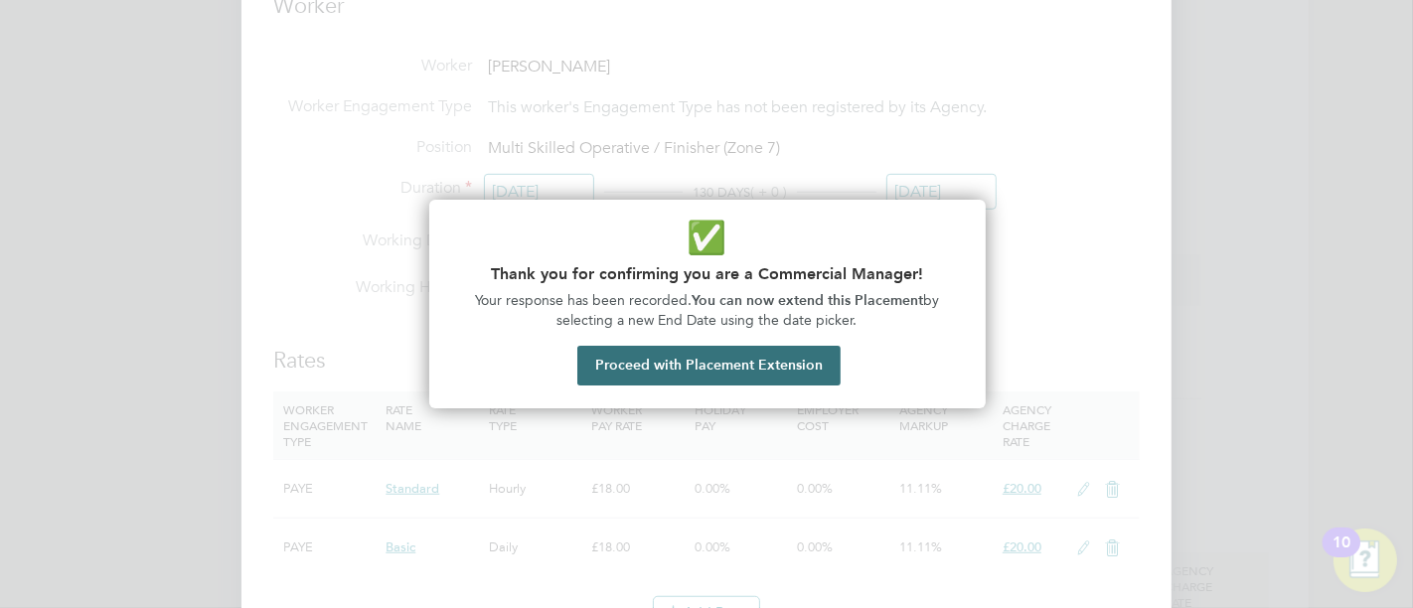
click at [759, 383] on button "Proceed with Placement Extension" at bounding box center [708, 366] width 263 height 40
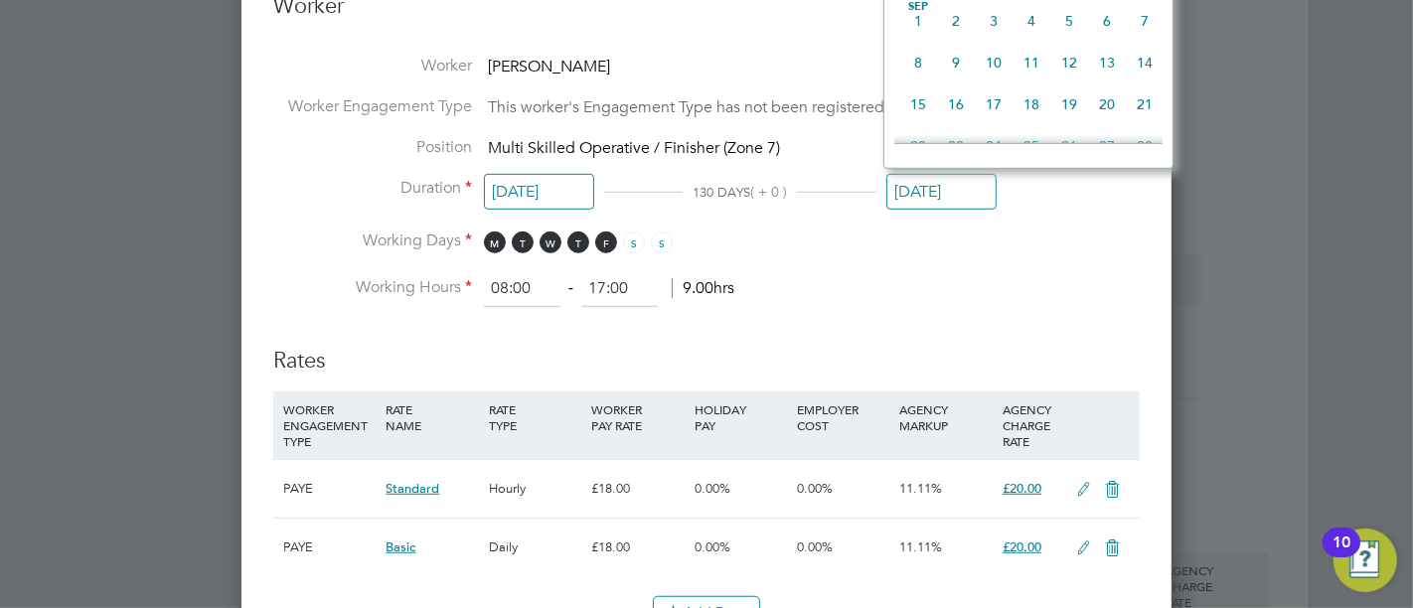
click at [1061, 38] on span "5" at bounding box center [1069, 21] width 38 height 38
type input "[DATE]"
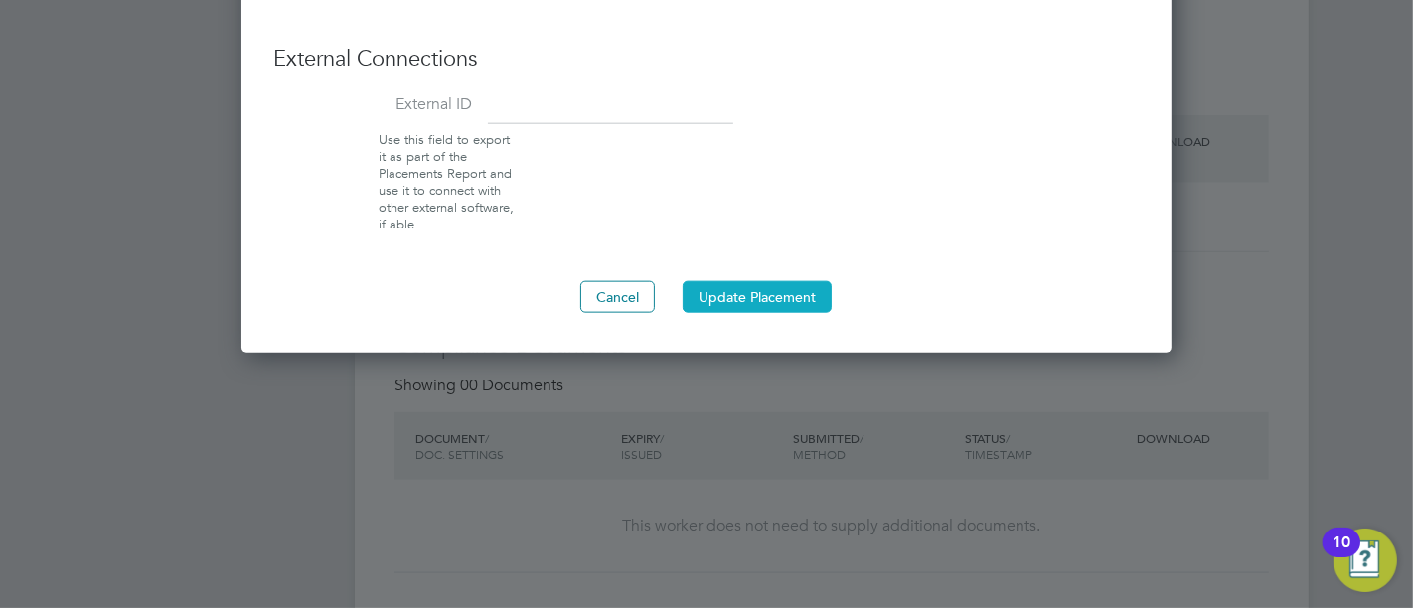
click at [791, 297] on button "Update Placement" at bounding box center [757, 297] width 149 height 32
